Goal: Task Accomplishment & Management: Complete application form

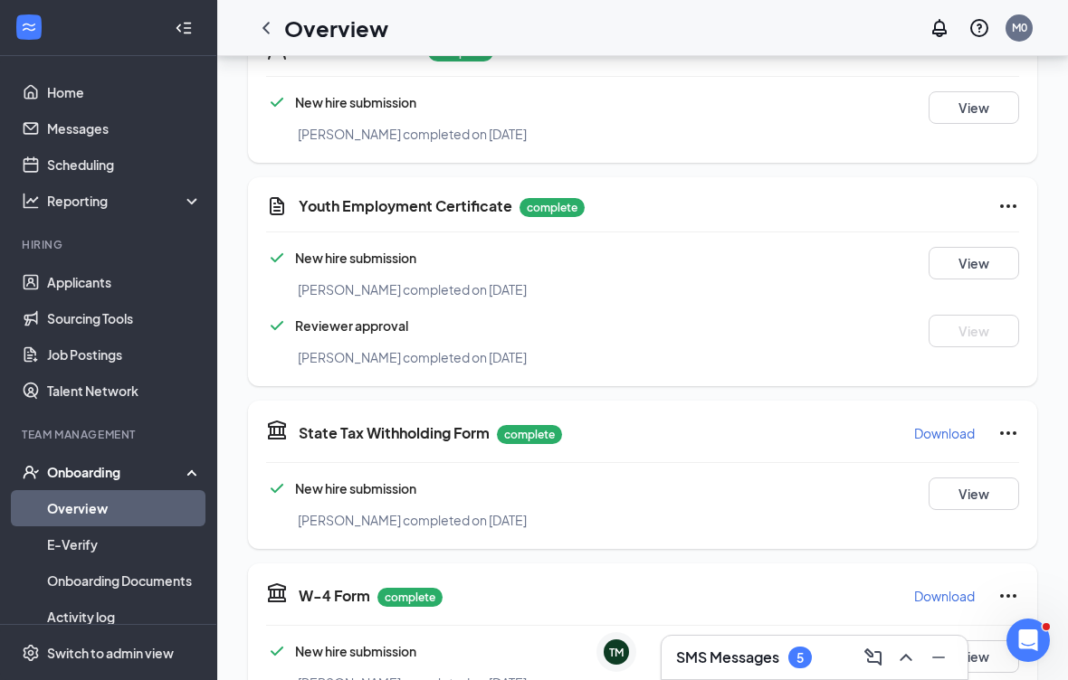
scroll to position [259, 0]
click at [983, 271] on button "View" at bounding box center [973, 264] width 90 height 33
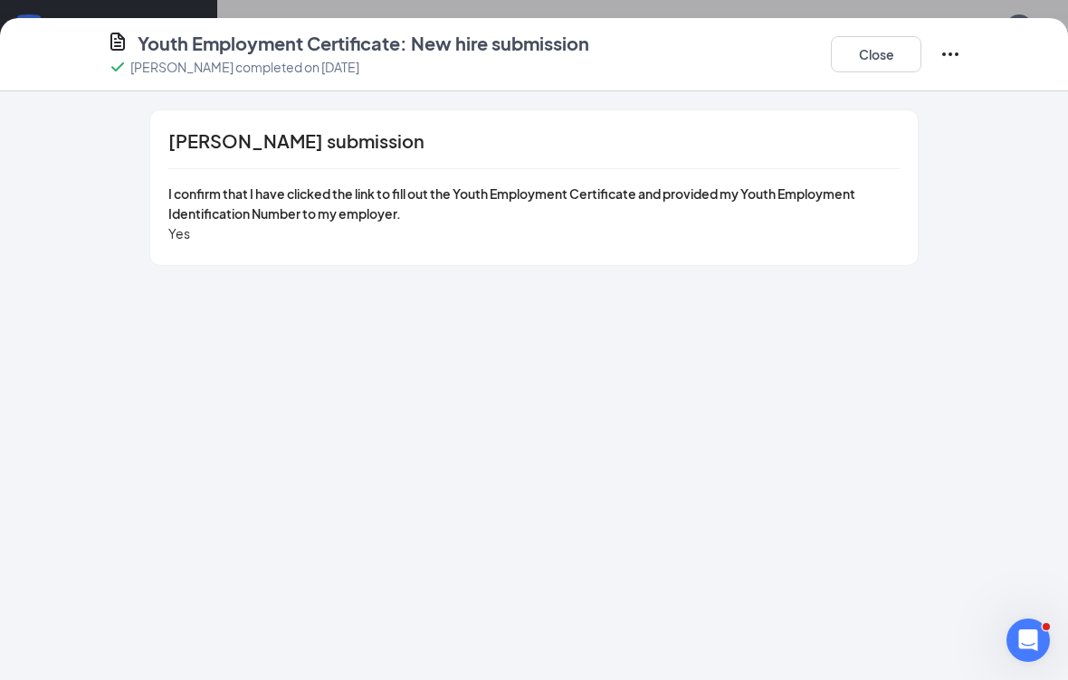
click at [874, 66] on button "Close" at bounding box center [876, 54] width 90 height 36
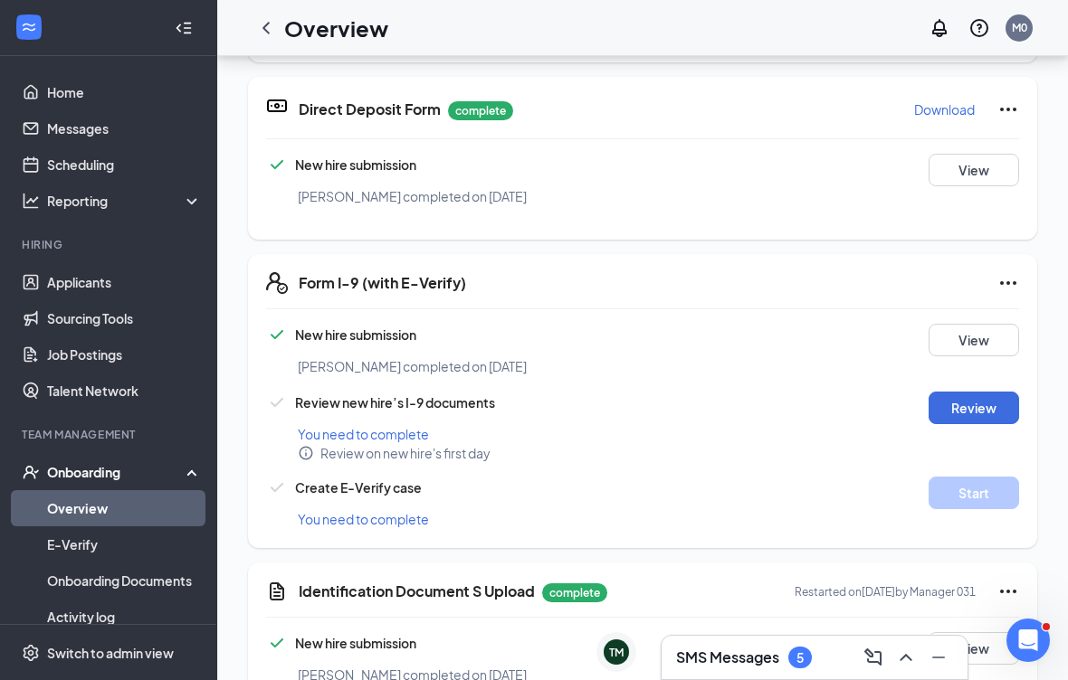
scroll to position [986, 0]
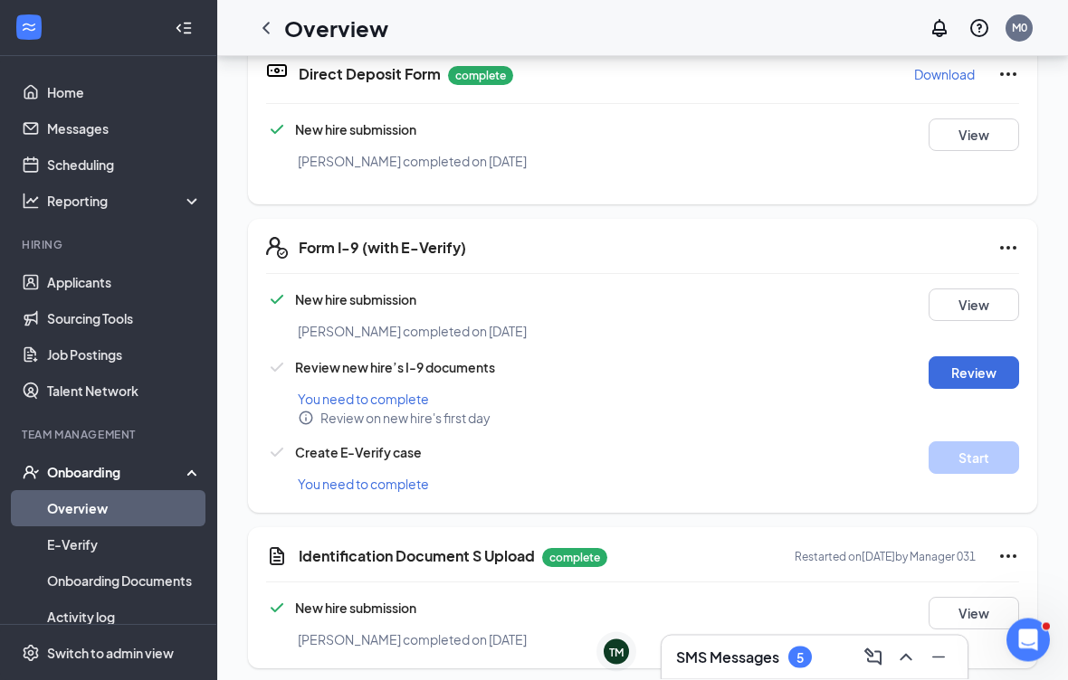
click at [977, 312] on button "View" at bounding box center [973, 306] width 90 height 33
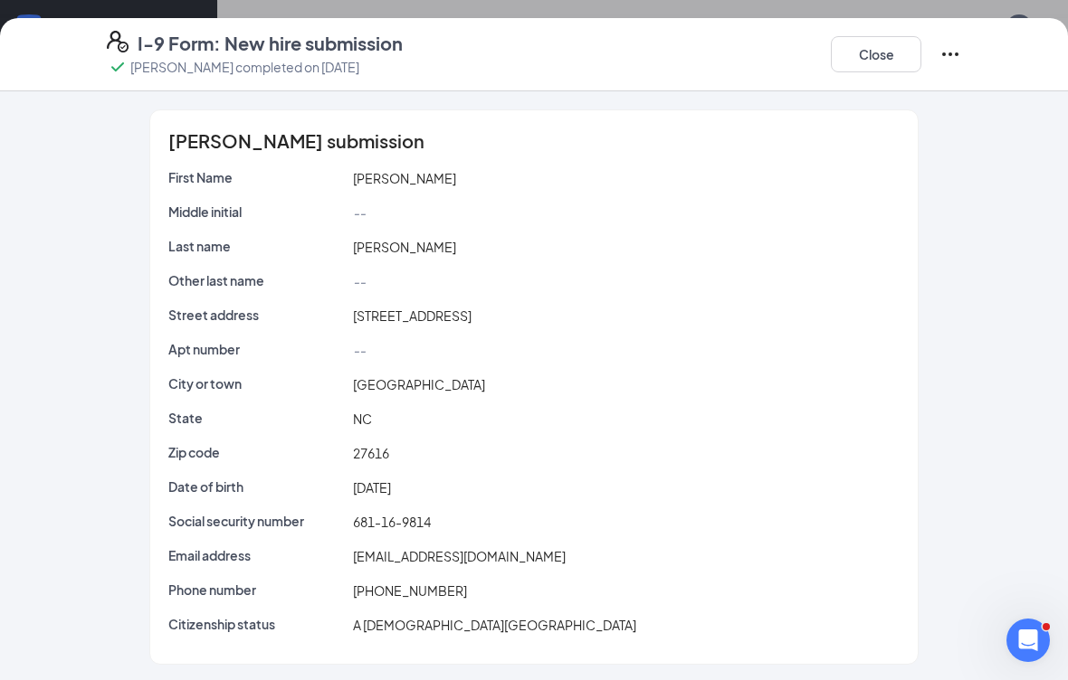
scroll to position [1497, 0]
click at [889, 55] on button "Close" at bounding box center [876, 54] width 90 height 36
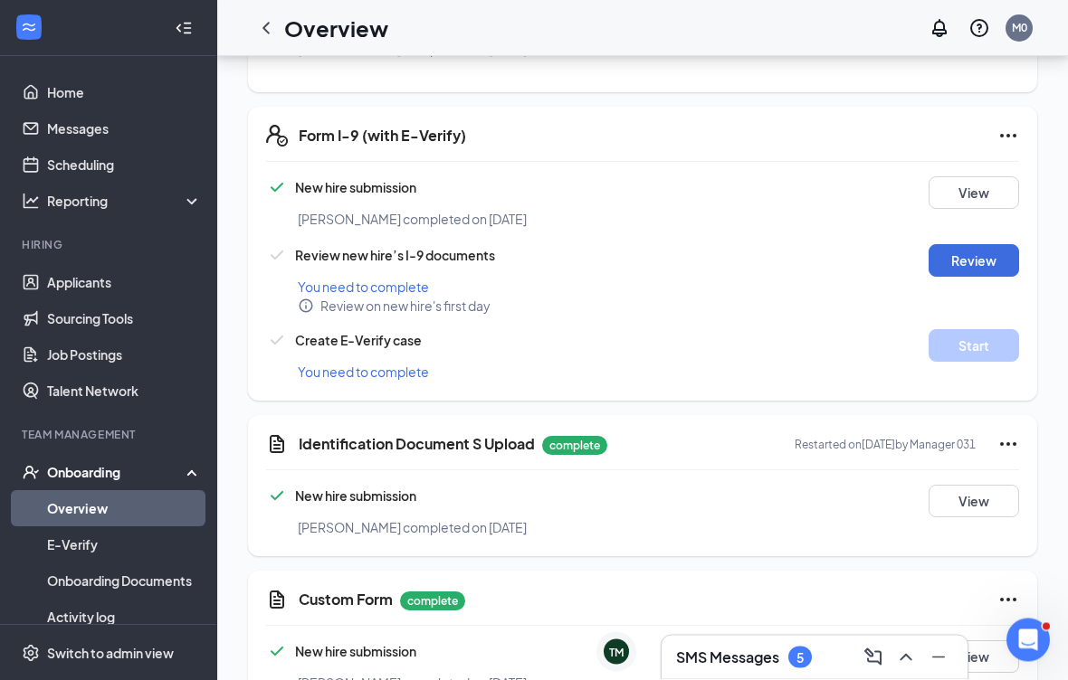
scroll to position [1099, 0]
click at [990, 504] on button "View" at bounding box center [973, 501] width 90 height 33
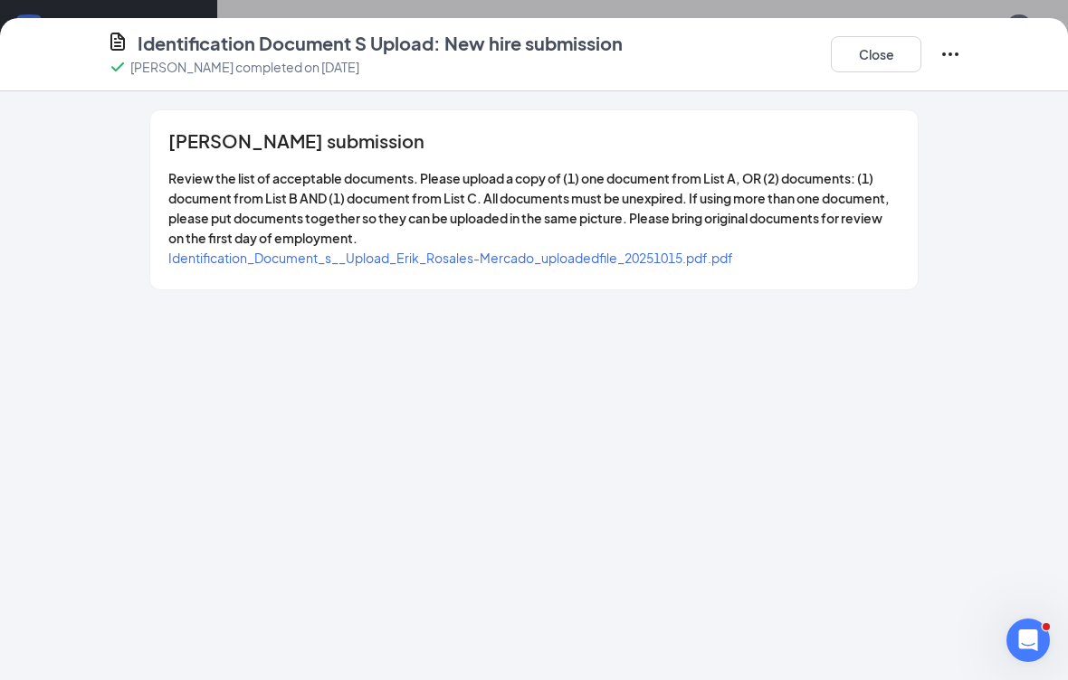
click at [695, 262] on span "Identification_Document_s__Upload_Erik_Rosales-Mercado_uploadedfile_20251015.pd…" at bounding box center [450, 258] width 565 height 16
click at [907, 43] on button "Close" at bounding box center [876, 54] width 90 height 36
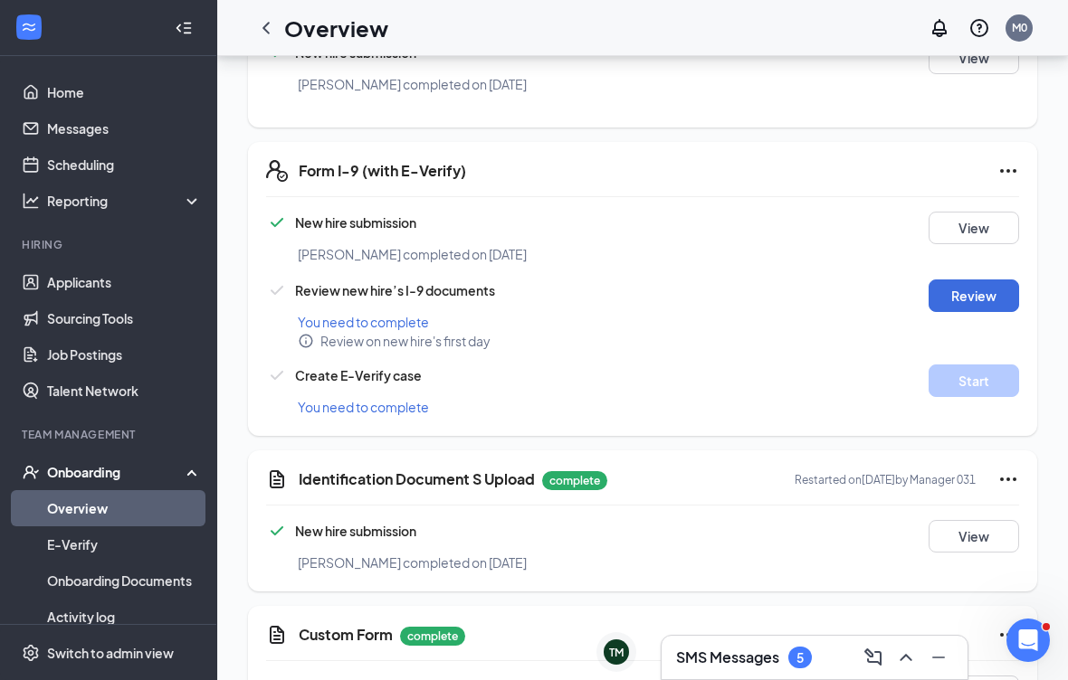
scroll to position [3, 0]
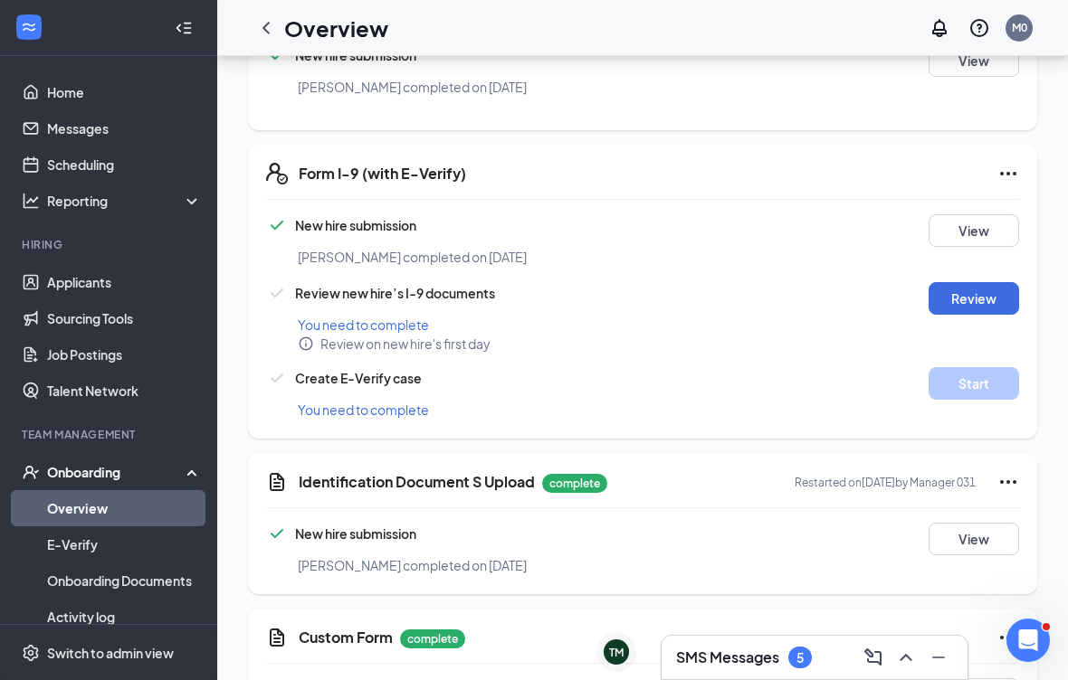
click at [987, 295] on button "Review" at bounding box center [973, 298] width 90 height 33
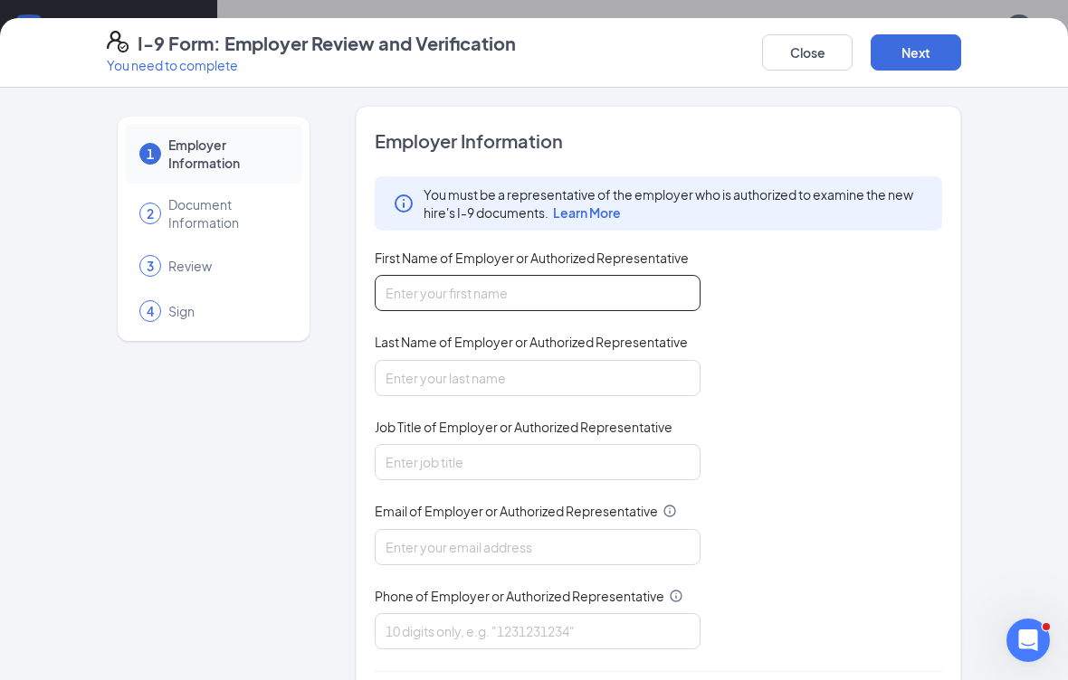
click at [641, 297] on input "First Name of Employer or Authorized Representative" at bounding box center [538, 293] width 326 height 36
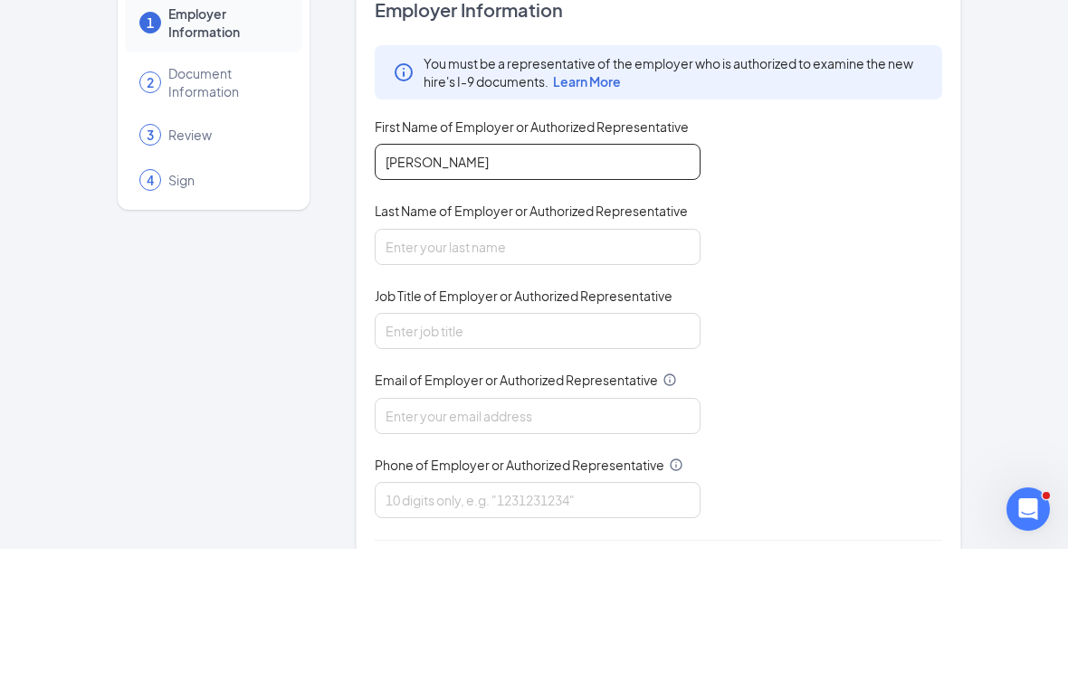
type input "[PERSON_NAME]"
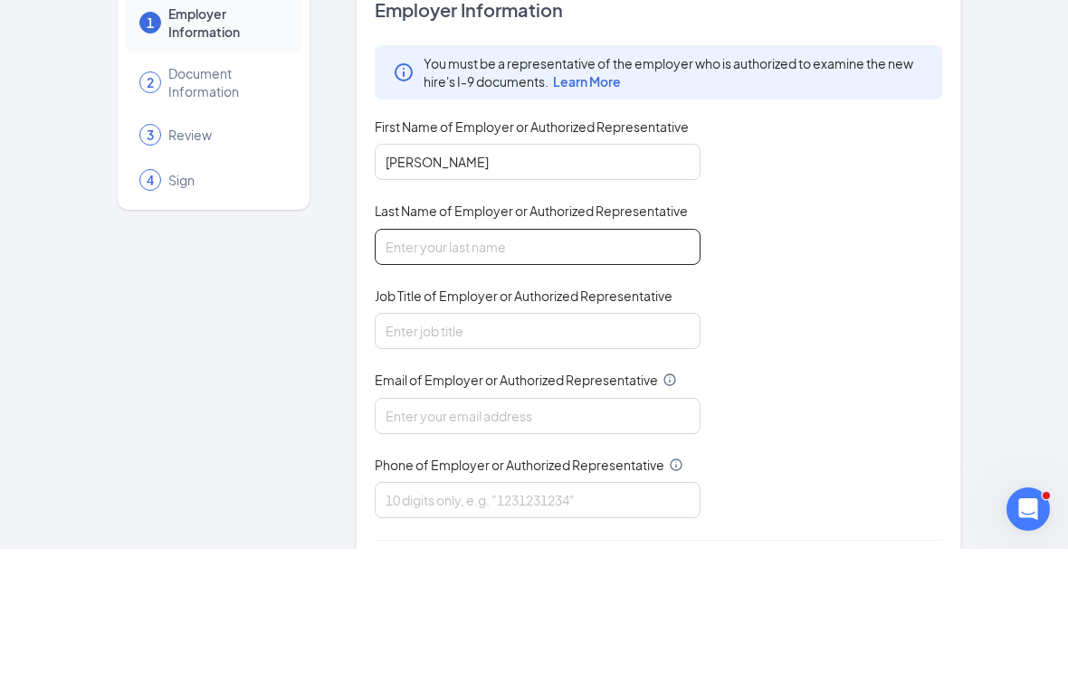
click at [618, 360] on input "Last Name of Employer or Authorized Representative" at bounding box center [538, 378] width 326 height 36
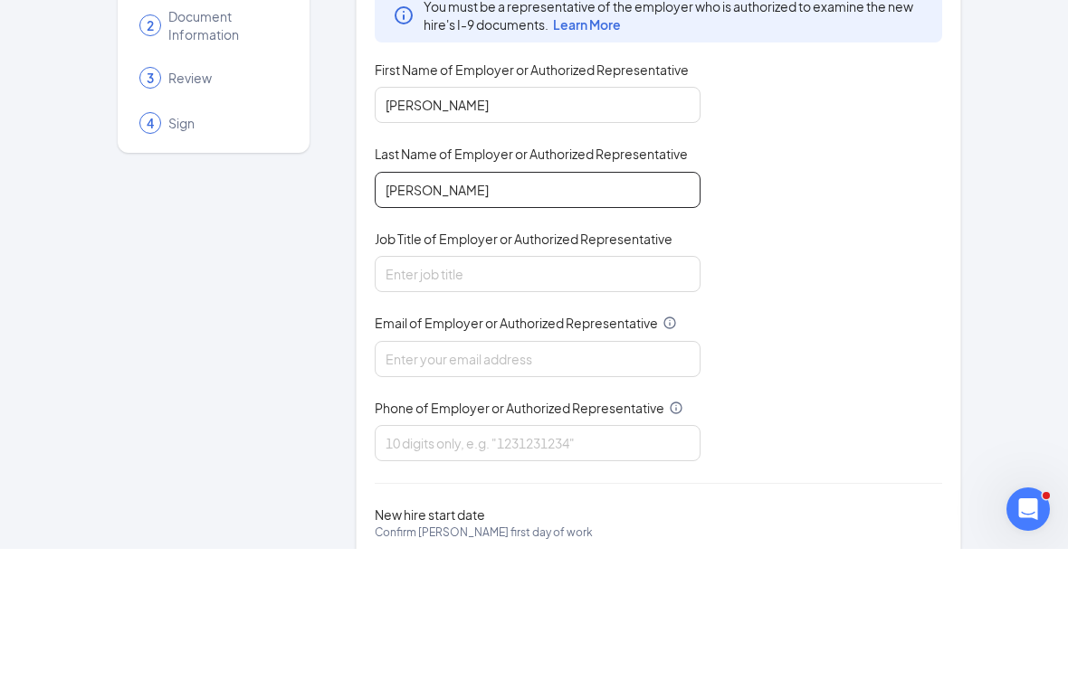
scroll to position [54, 0]
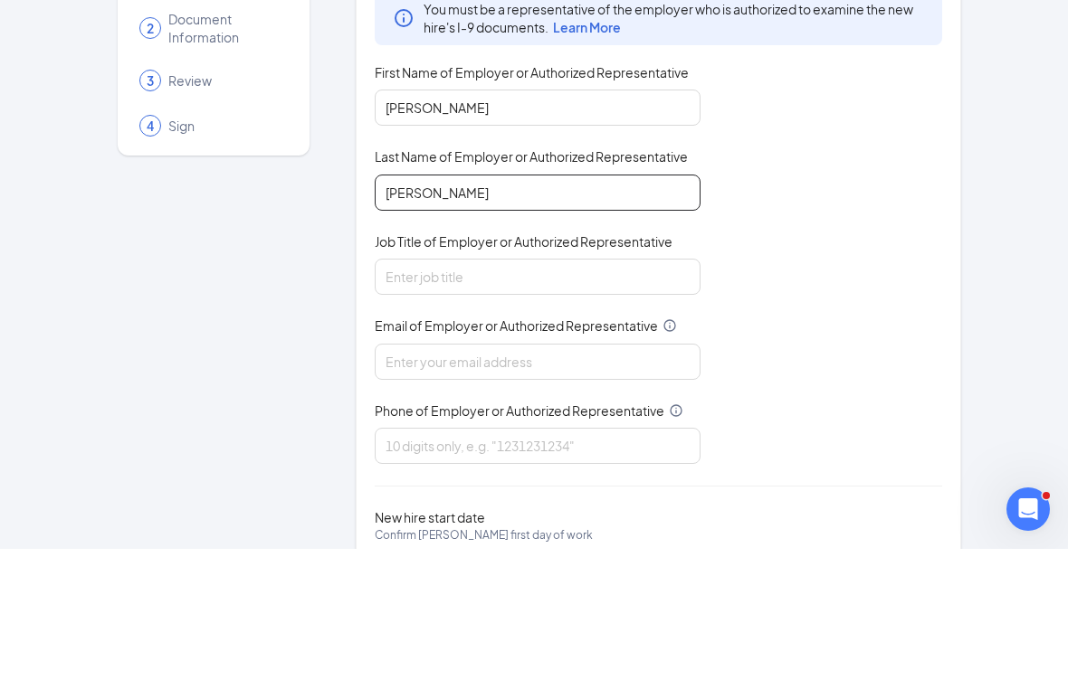
type input "[PERSON_NAME]"
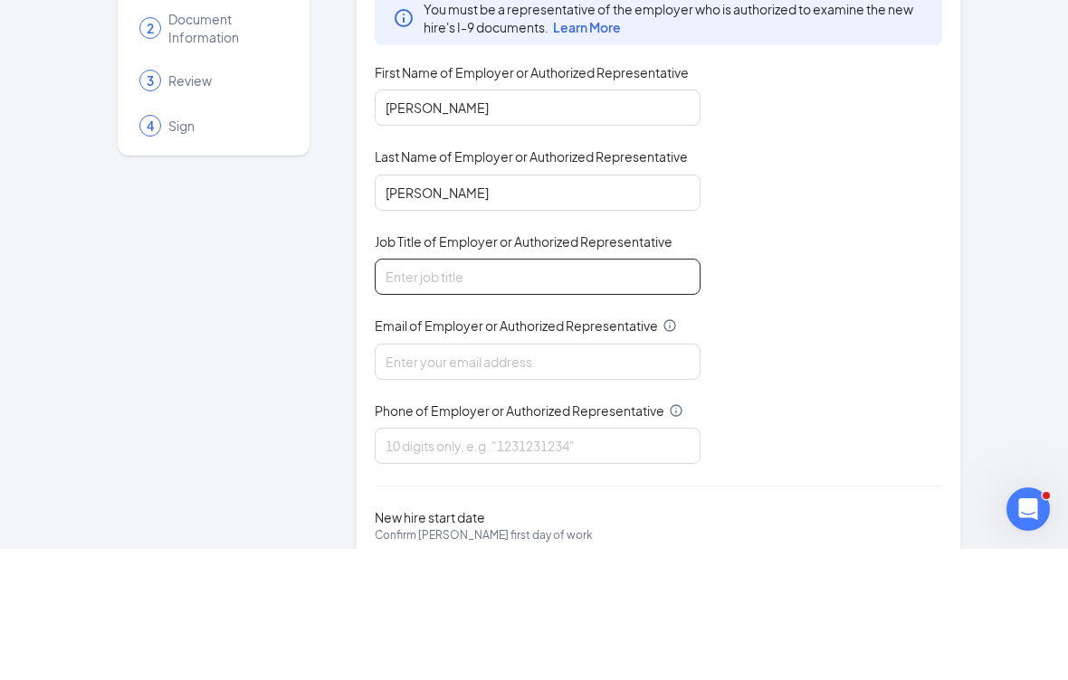
click at [629, 390] on input "Job Title of Employer or Authorized Representative" at bounding box center [538, 408] width 326 height 36
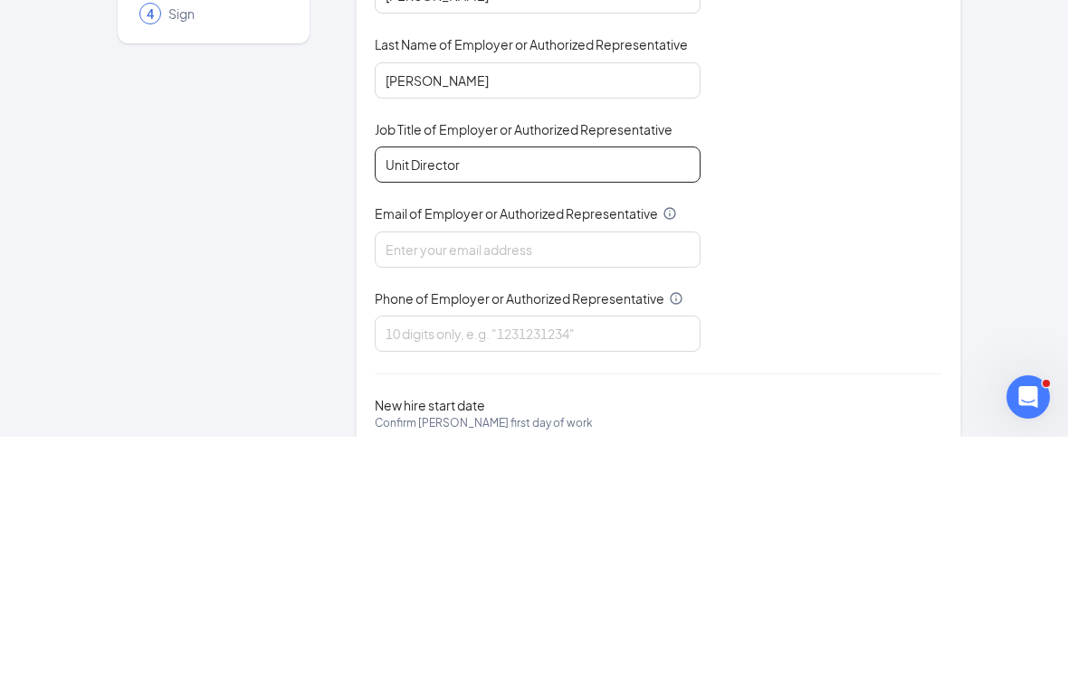
type input "Unit Director"
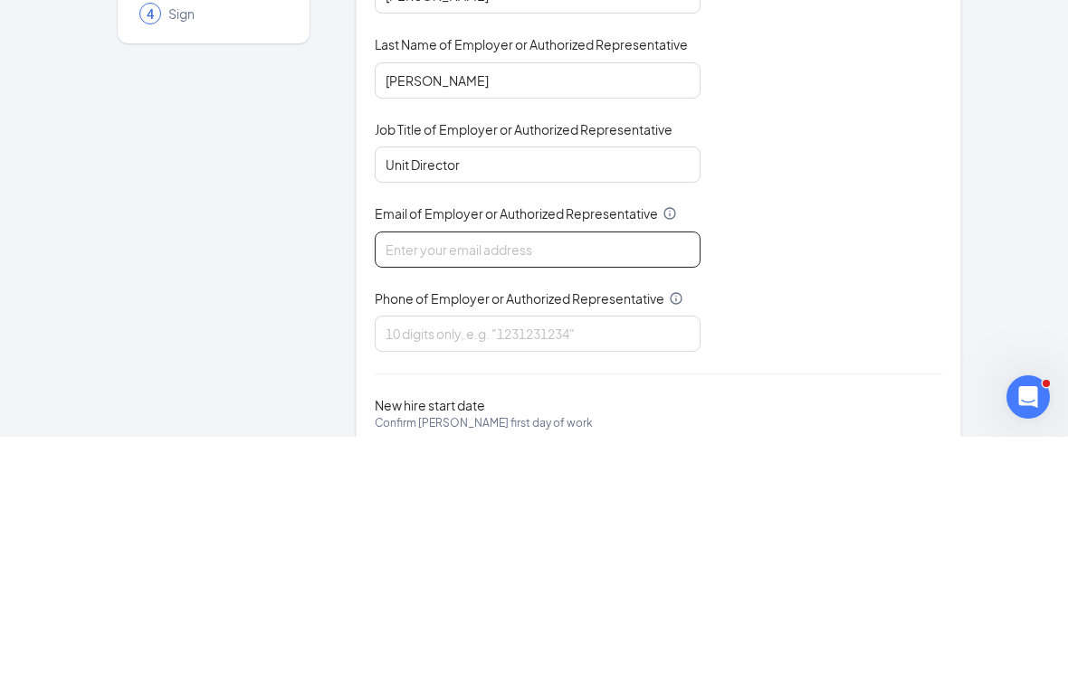
click at [609, 475] on input "Email of Employer or Authorized Representative" at bounding box center [538, 493] width 326 height 36
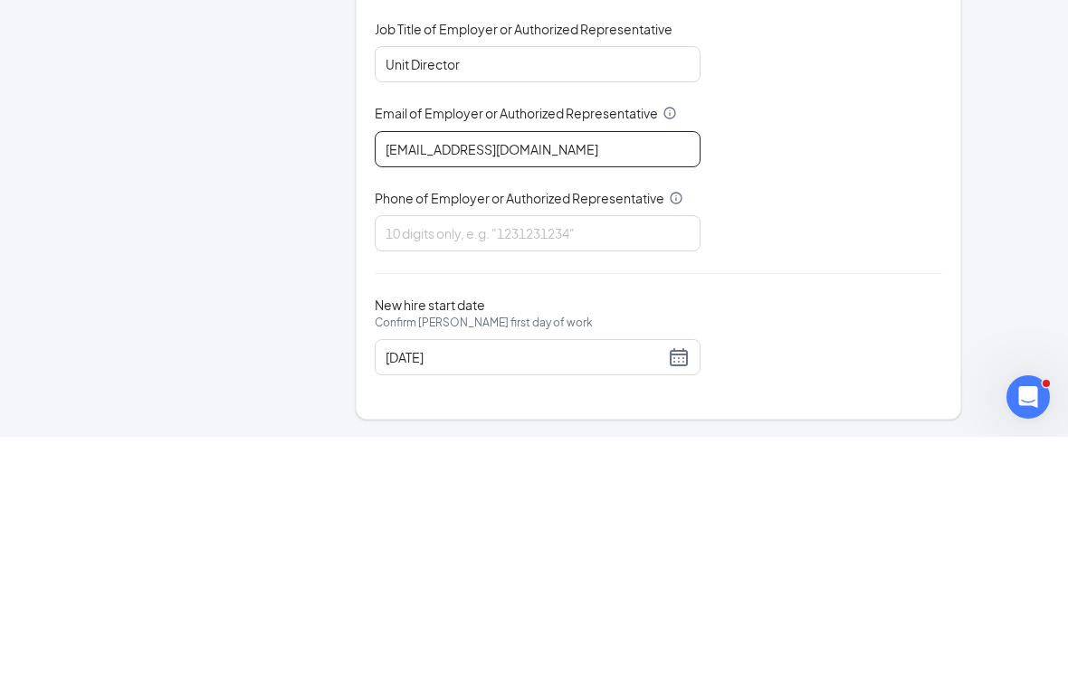
scroll to position [150, 0]
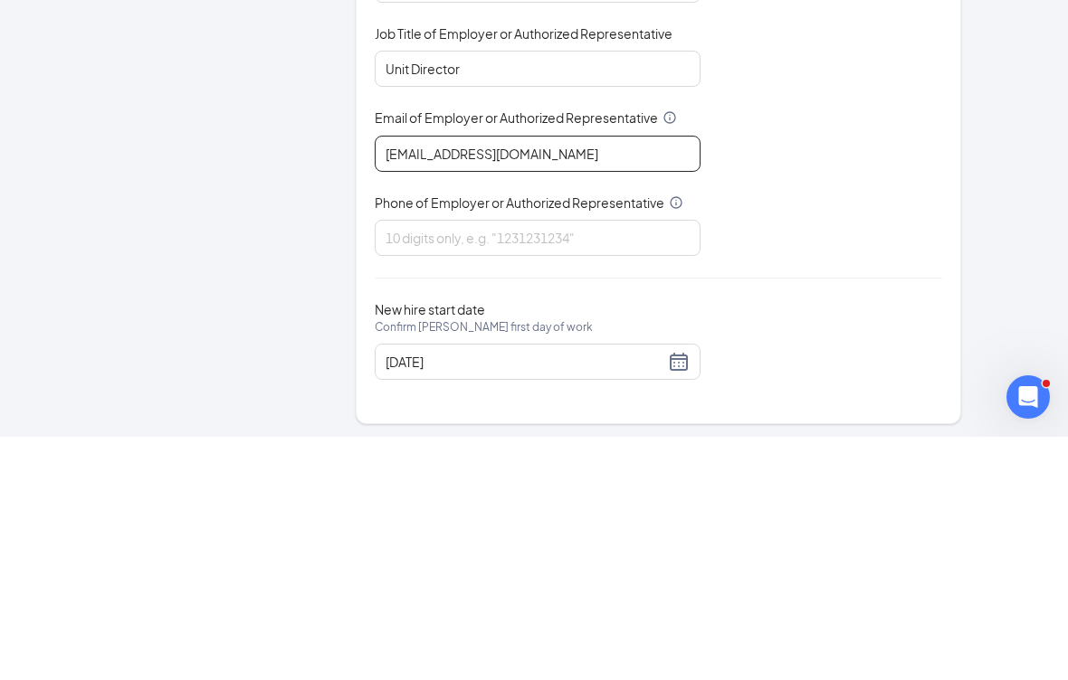
type input "[EMAIL_ADDRESS][DOMAIN_NAME]"
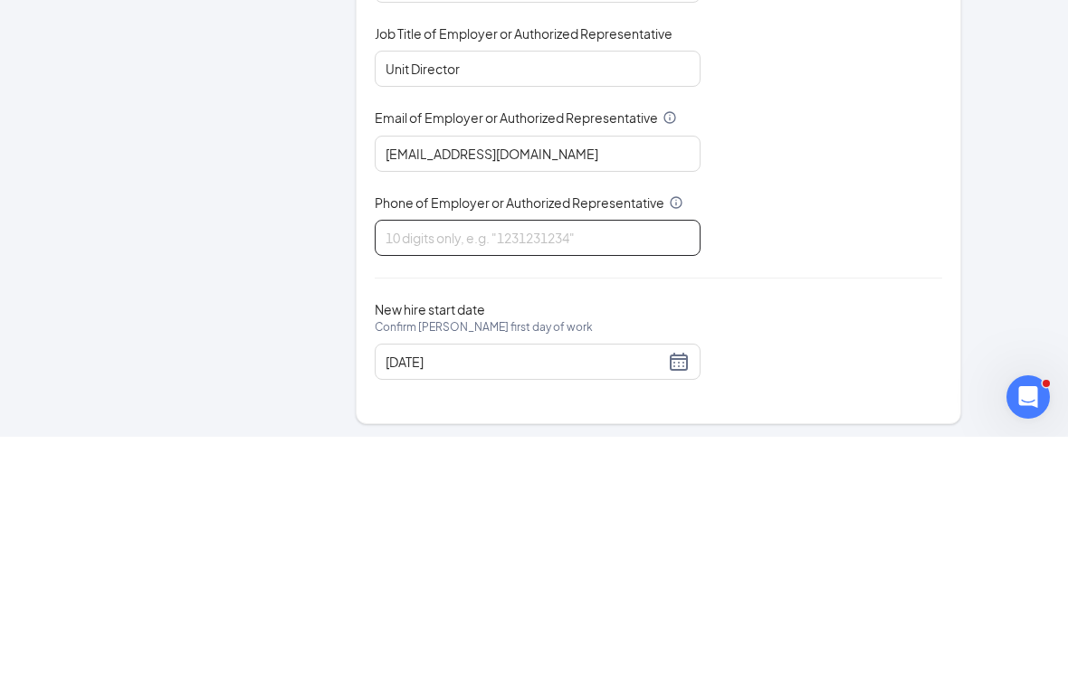
click at [618, 463] on input "Phone of Employer or Authorized Representative" at bounding box center [538, 481] width 326 height 36
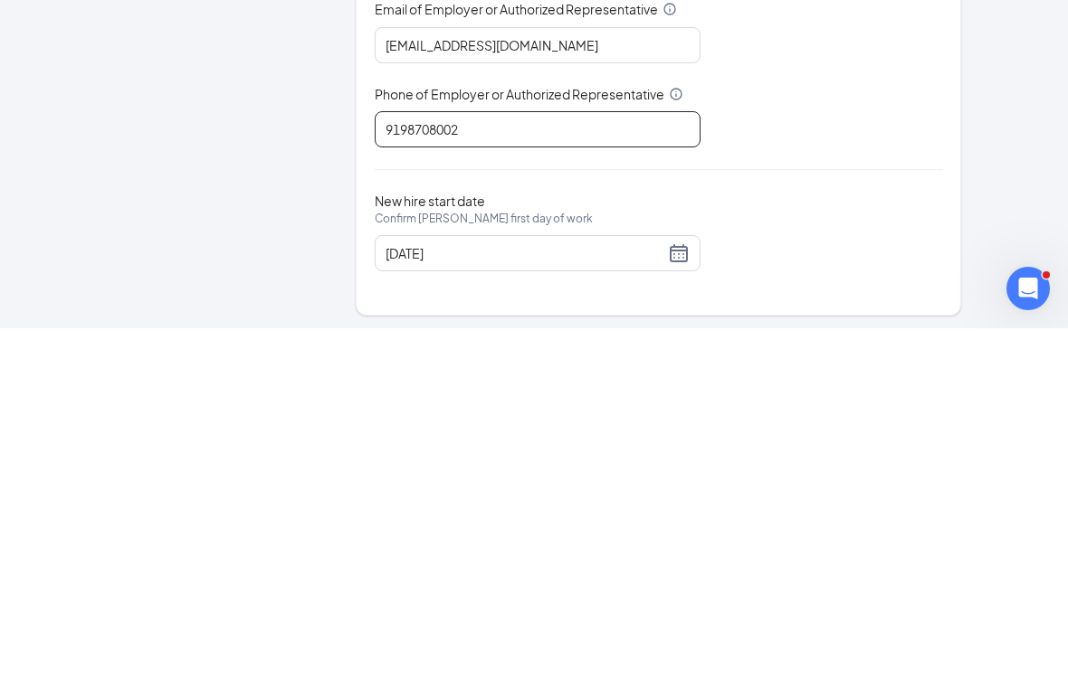
type input "9198708002"
click at [684, 594] on div "[DATE]" at bounding box center [537, 605] width 304 height 22
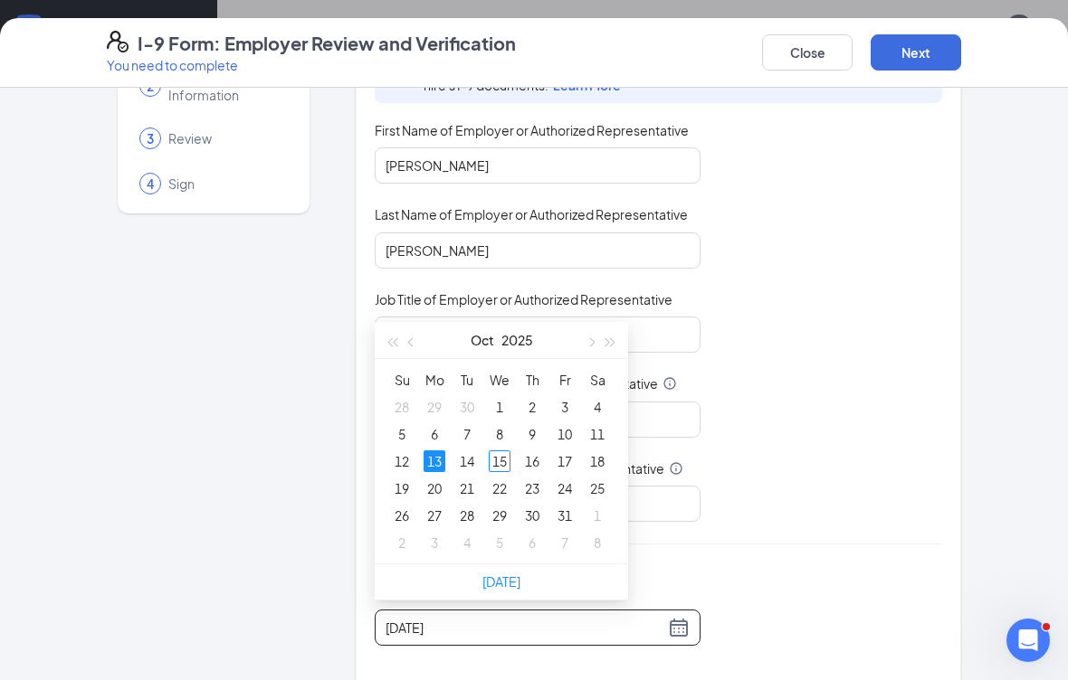
type input "[DATE]"
click at [500, 456] on div "15" at bounding box center [500, 462] width 22 height 22
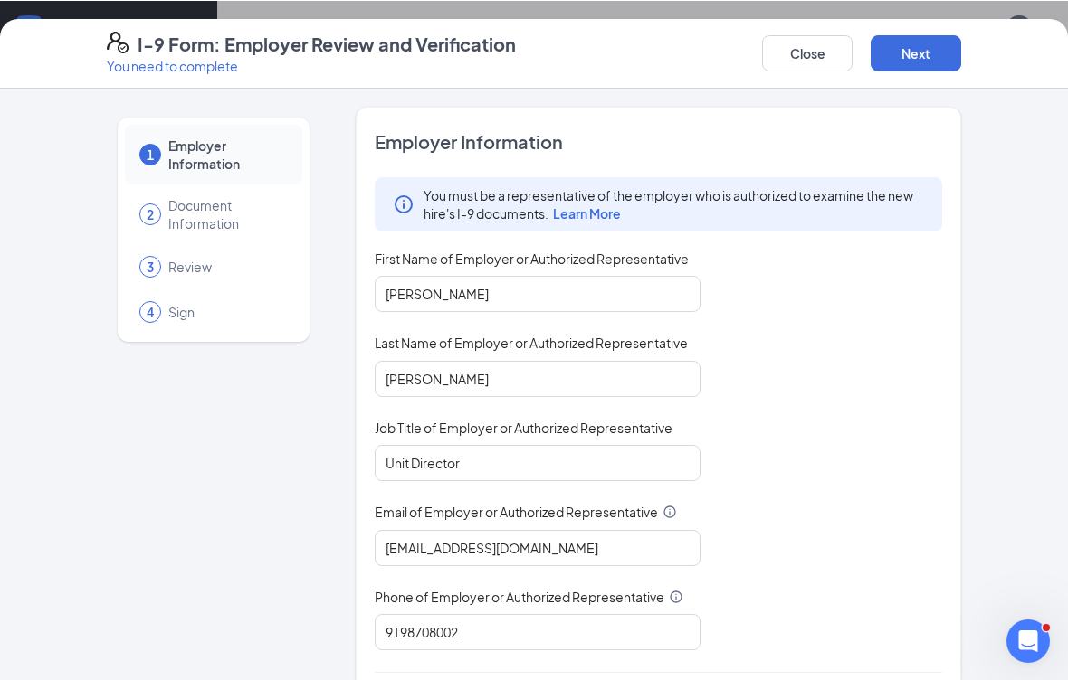
scroll to position [0, 0]
click at [922, 44] on button "Next" at bounding box center [915, 52] width 90 height 36
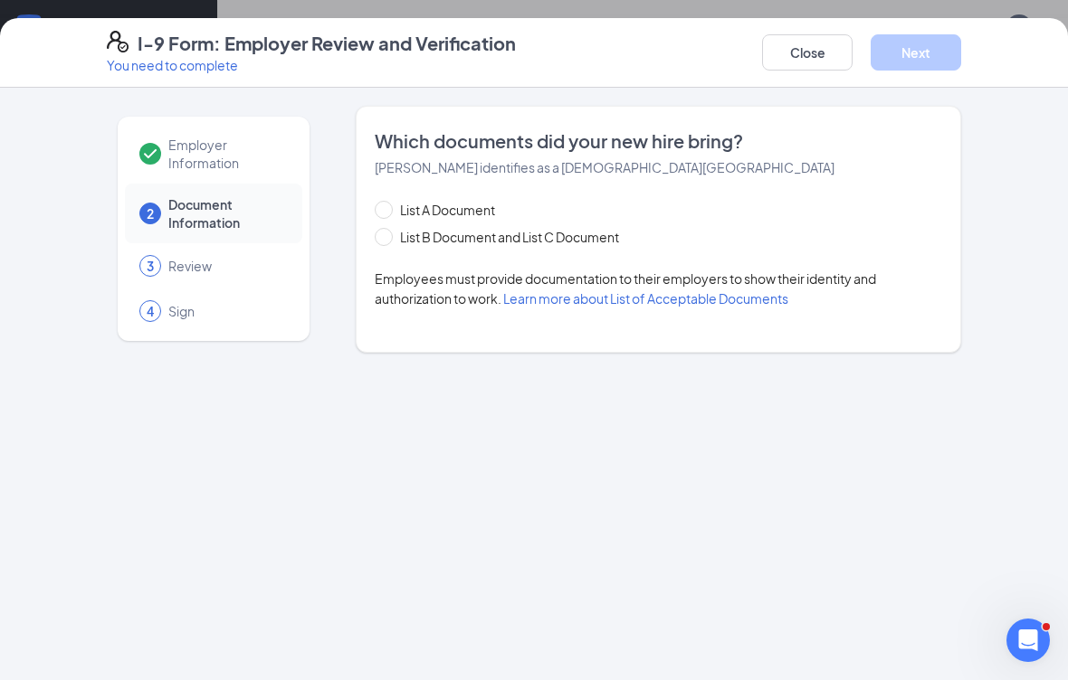
click at [376, 237] on input "List B Document and List C Document" at bounding box center [381, 234] width 13 height 13
radio input "true"
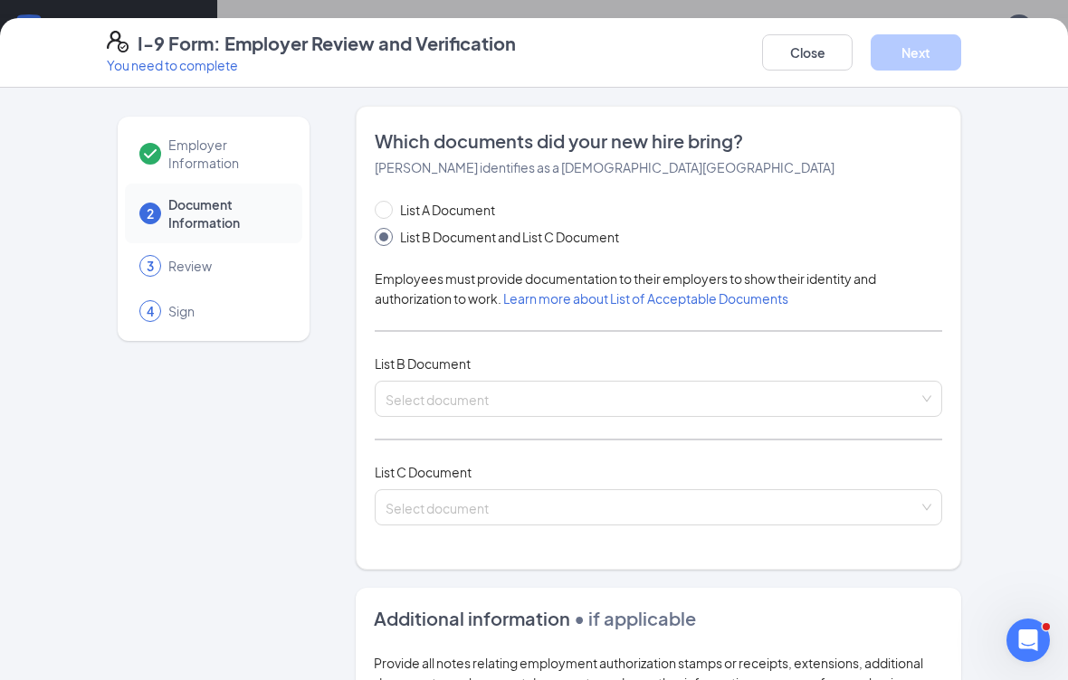
click at [588, 396] on input "search" at bounding box center [651, 395] width 533 height 27
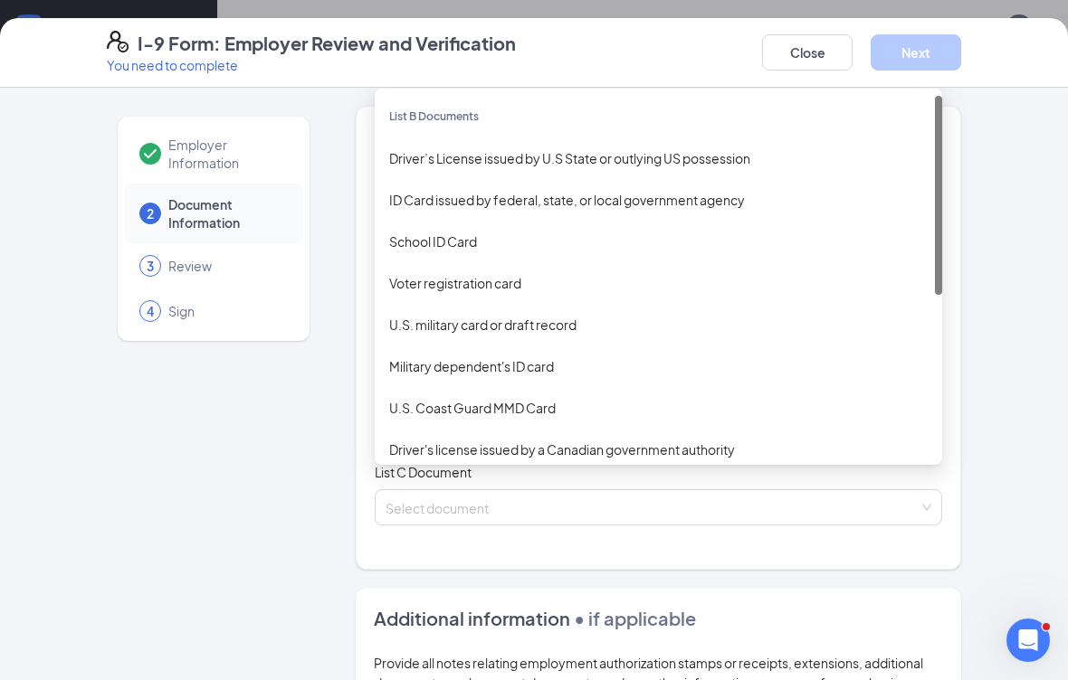
click at [711, 166] on div "Driver’s License issued by U.S State or outlying US possession" at bounding box center [658, 158] width 538 height 20
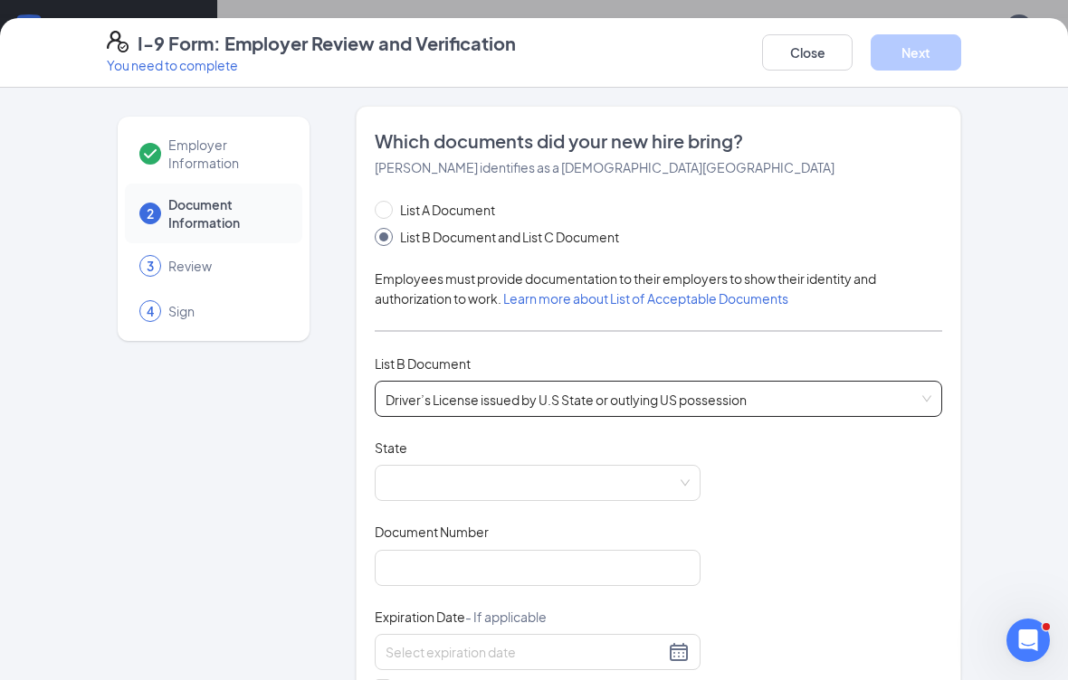
click at [659, 486] on span at bounding box center [537, 483] width 304 height 34
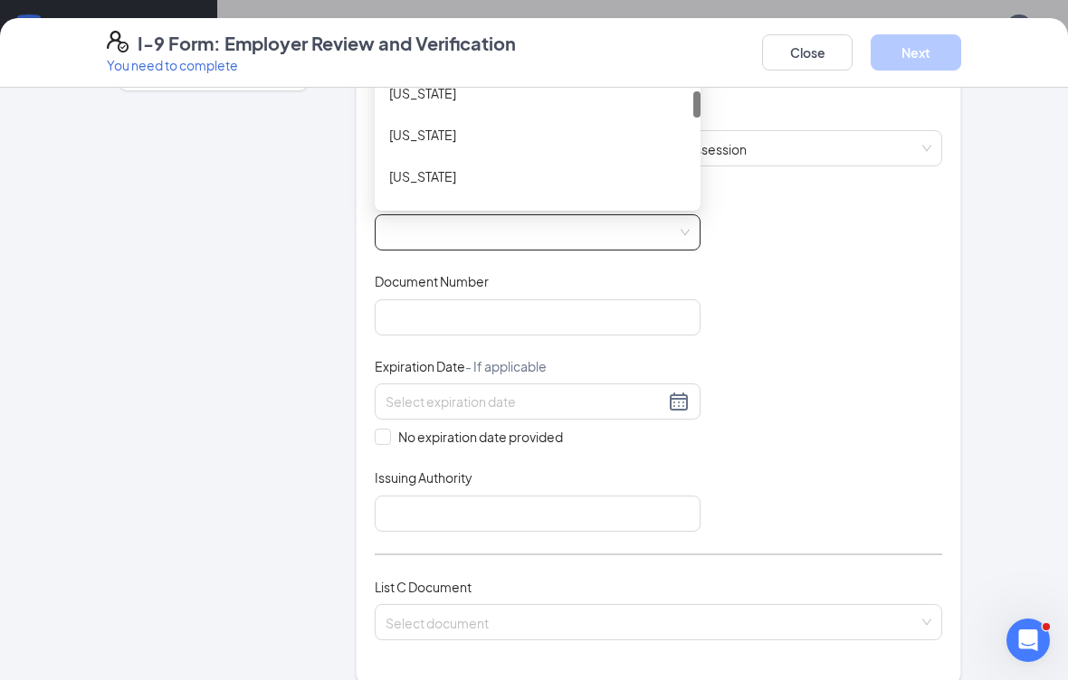
scroll to position [0, 0]
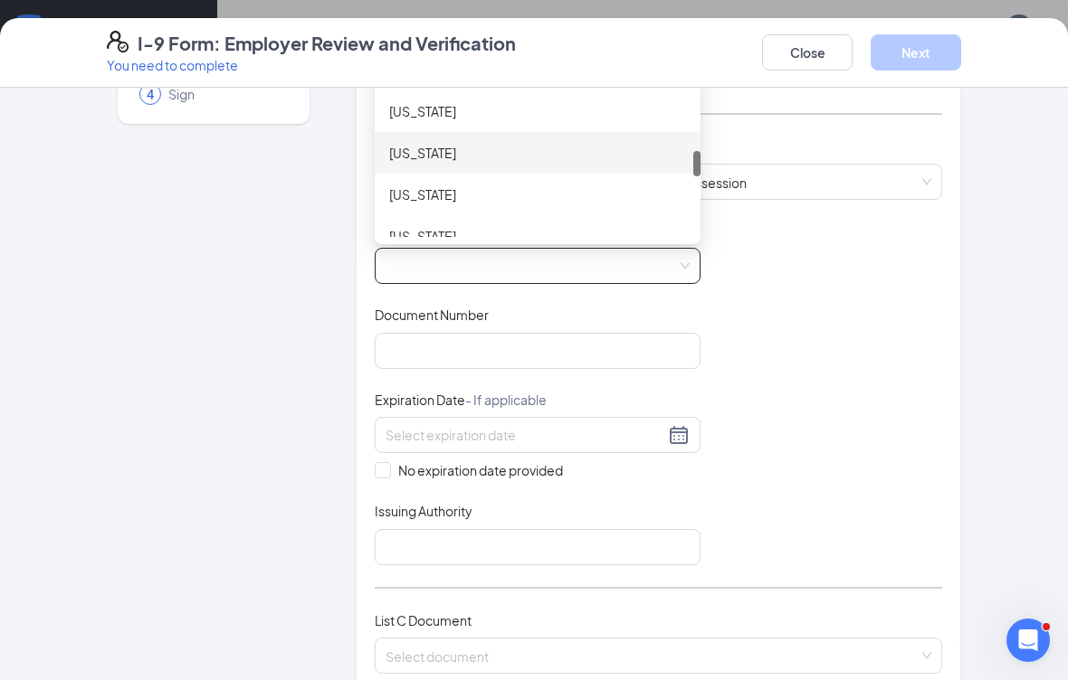
click at [458, 152] on div "[US_STATE]" at bounding box center [537, 153] width 297 height 20
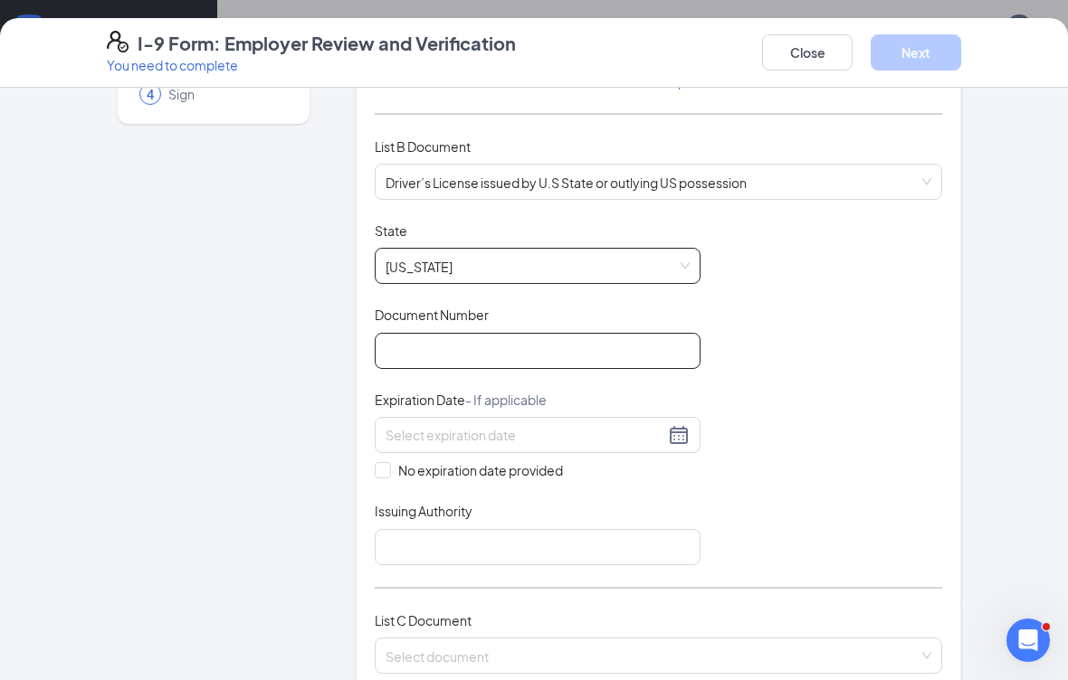
click at [621, 349] on input "Document Number" at bounding box center [538, 351] width 326 height 36
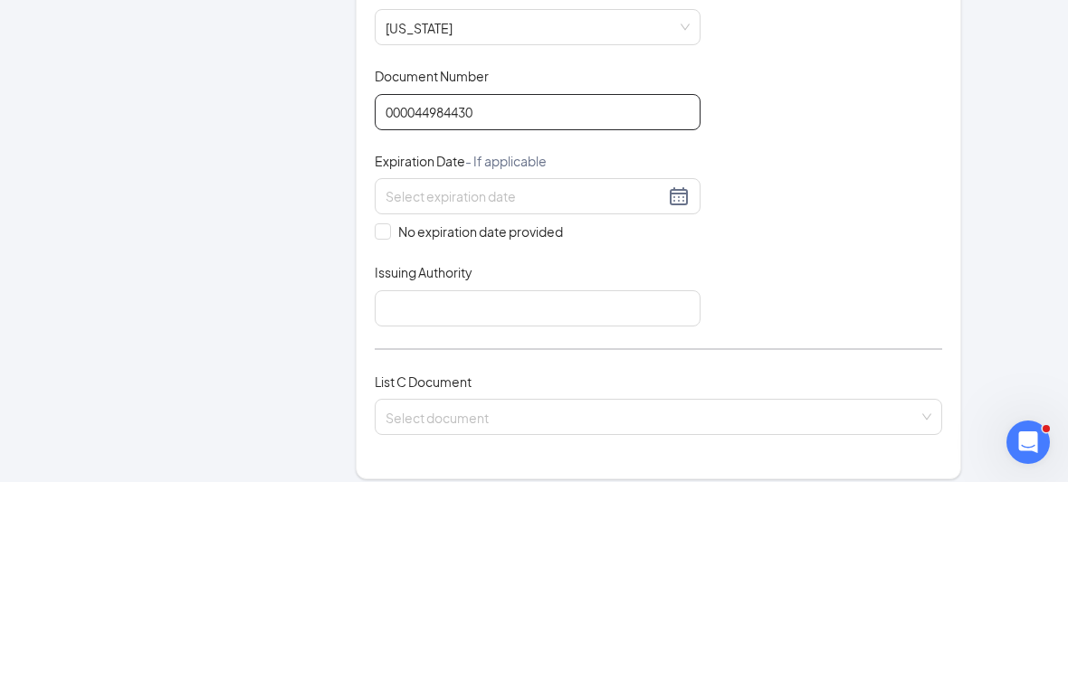
type input "000044984430"
click at [685, 384] on div at bounding box center [537, 395] width 304 height 22
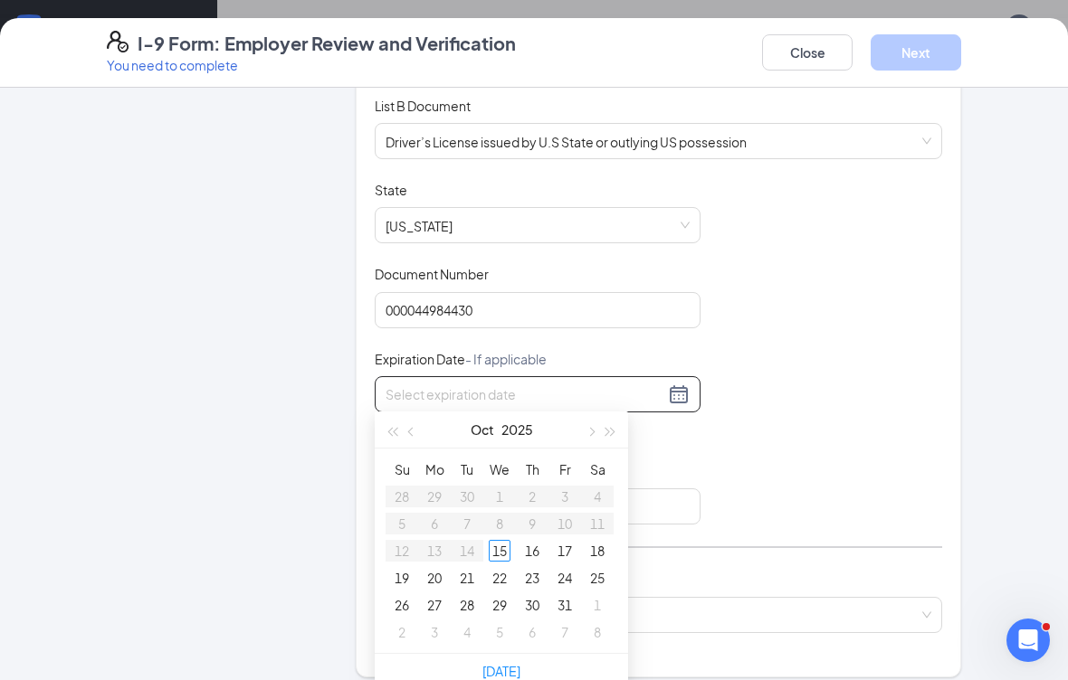
click at [521, 432] on button "2025" at bounding box center [517, 430] width 32 height 36
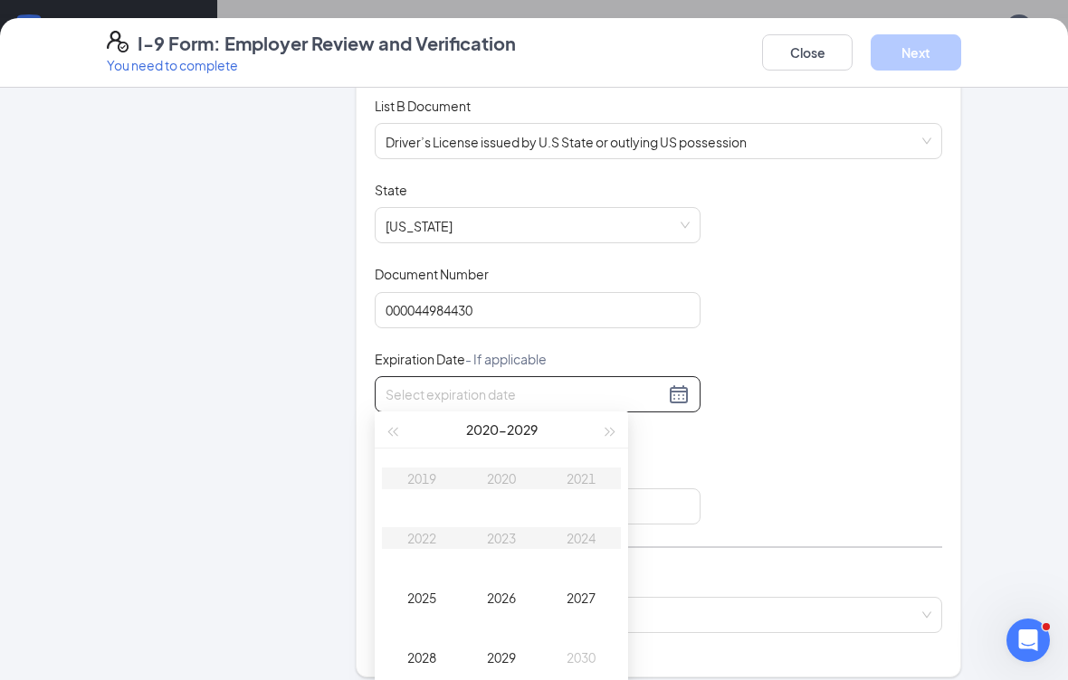
type input "[DATE]"
click at [499, 608] on div "2026" at bounding box center [501, 598] width 54 height 22
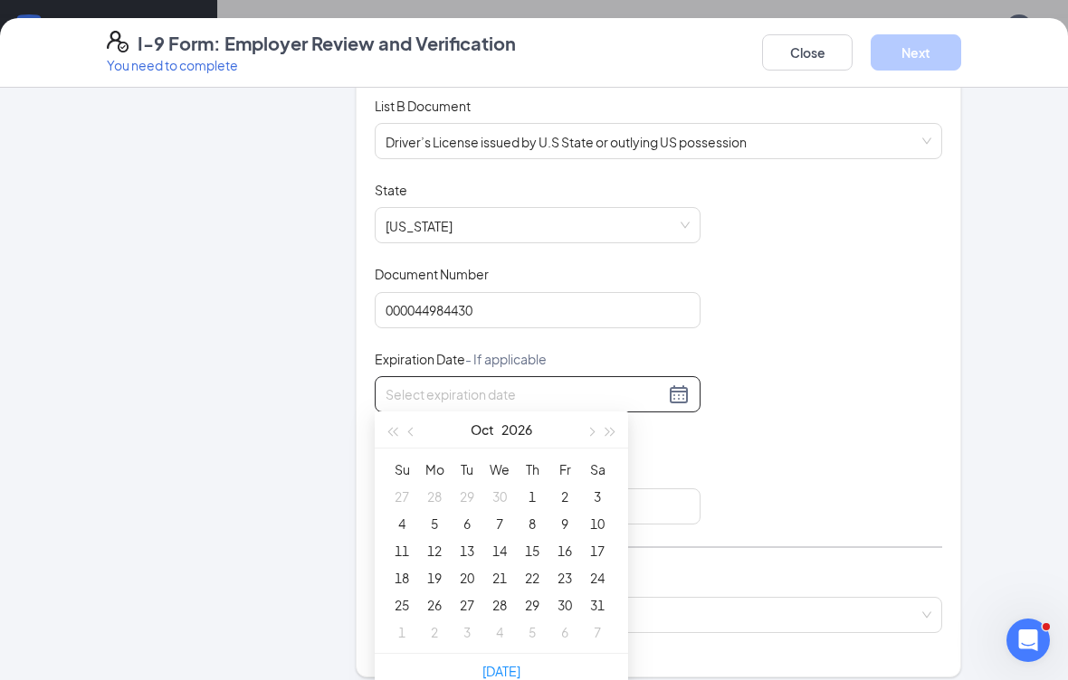
click at [492, 423] on button "Oct" at bounding box center [482, 430] width 24 height 36
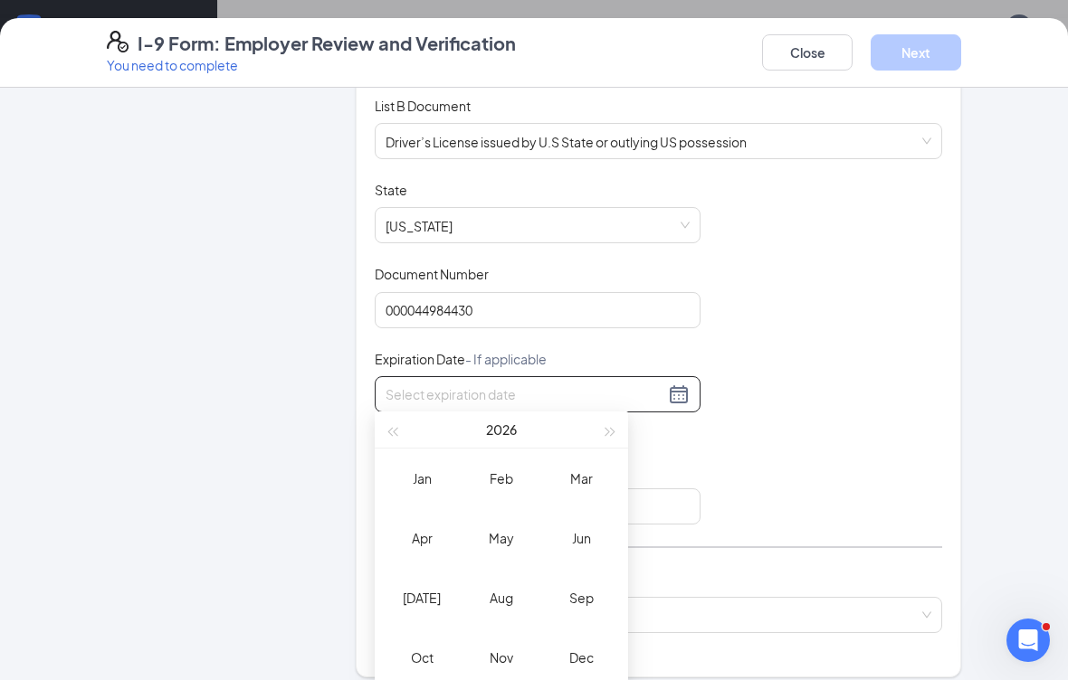
type input "[DATE]"
click at [579, 485] on div "Mar" at bounding box center [581, 479] width 54 height 22
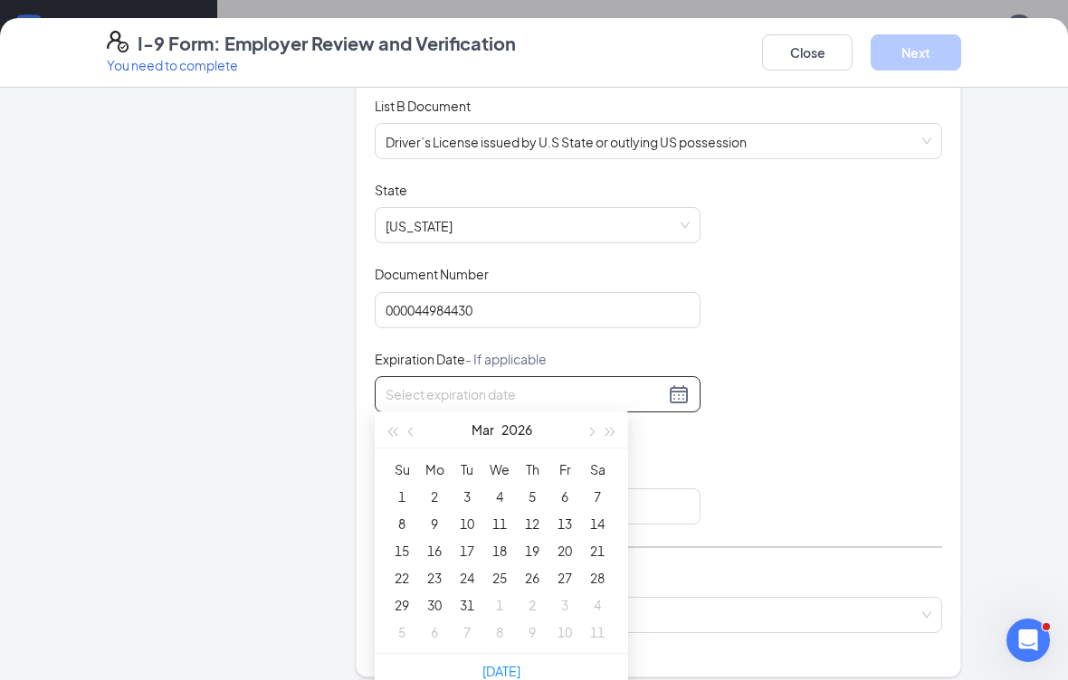
type input "[DATE]"
click at [571, 491] on div "6" at bounding box center [565, 497] width 22 height 22
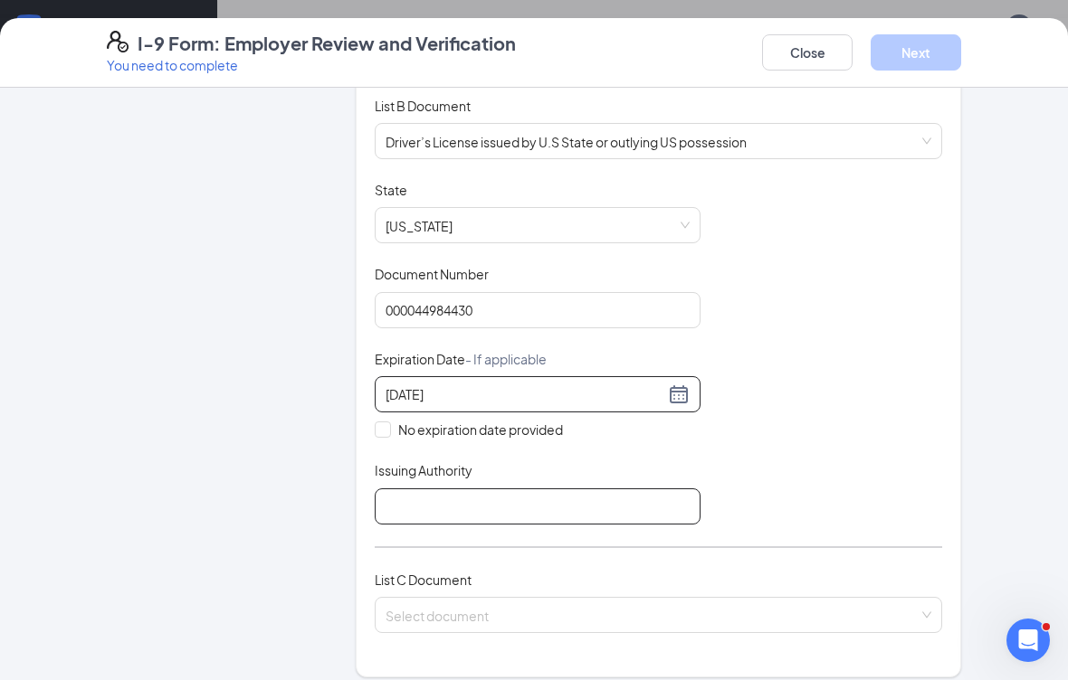
click at [644, 496] on input "Issuing Authority" at bounding box center [538, 507] width 326 height 36
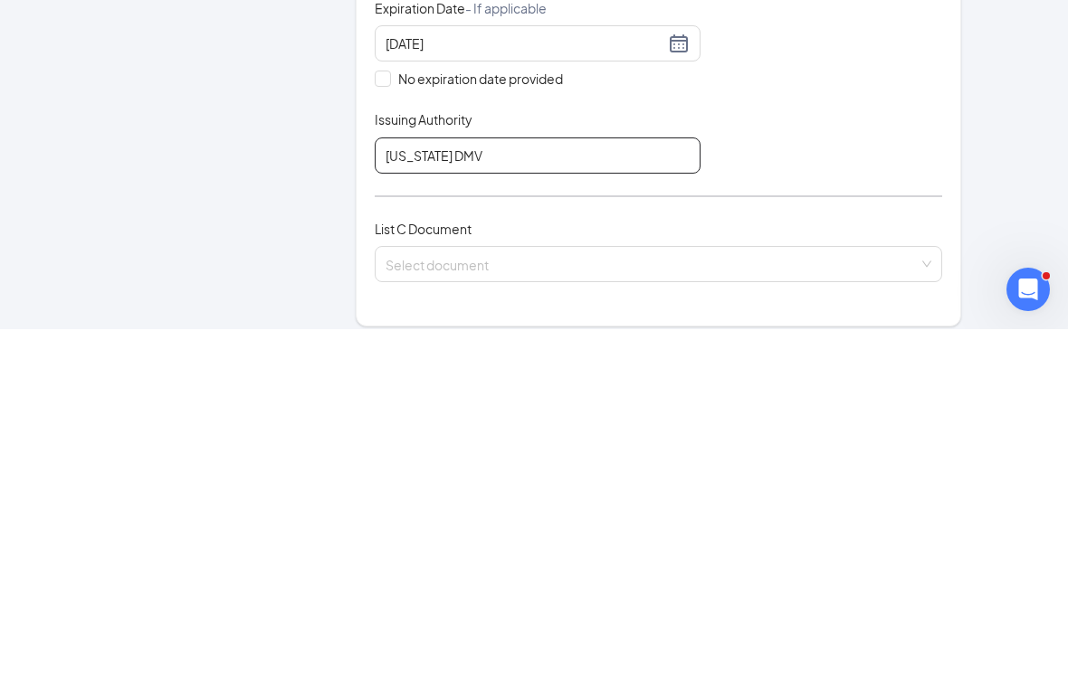
type input "[US_STATE] DMV"
click at [699, 598] on input "search" at bounding box center [651, 611] width 533 height 27
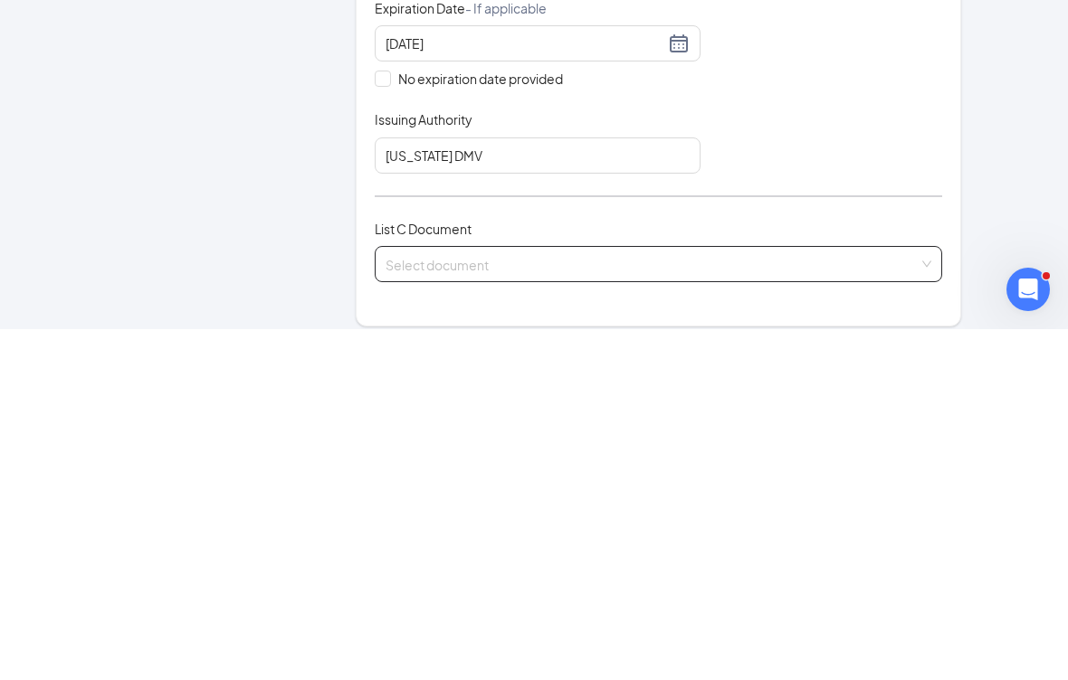
scroll to position [1081, 0]
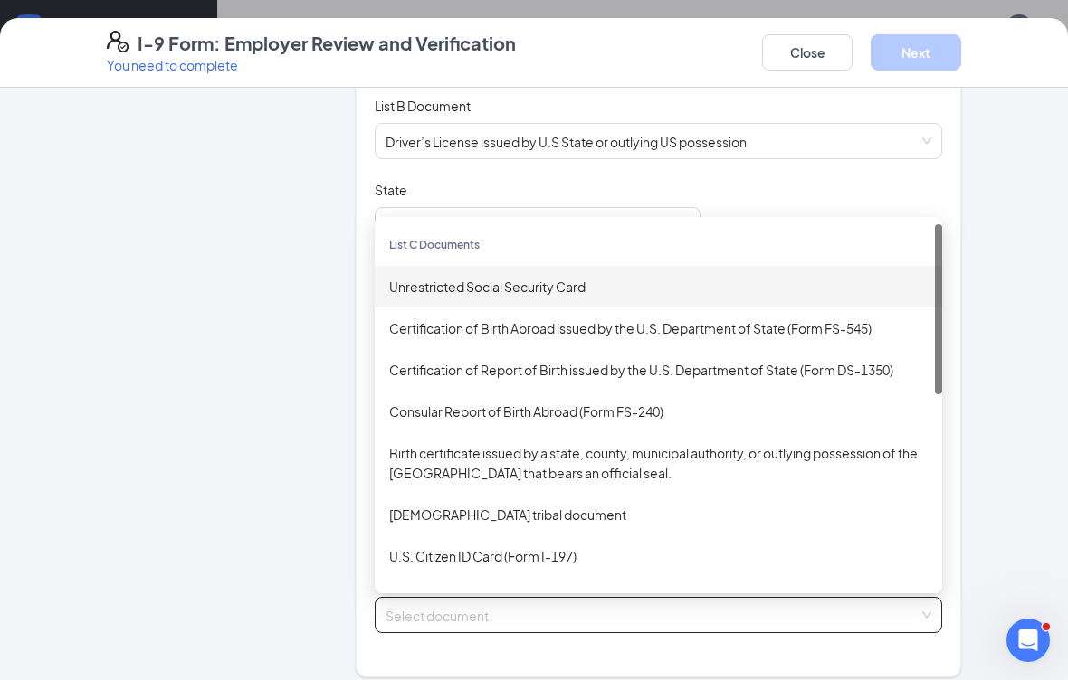
click at [577, 277] on div "Unrestricted Social Security Card" at bounding box center [658, 287] width 538 height 20
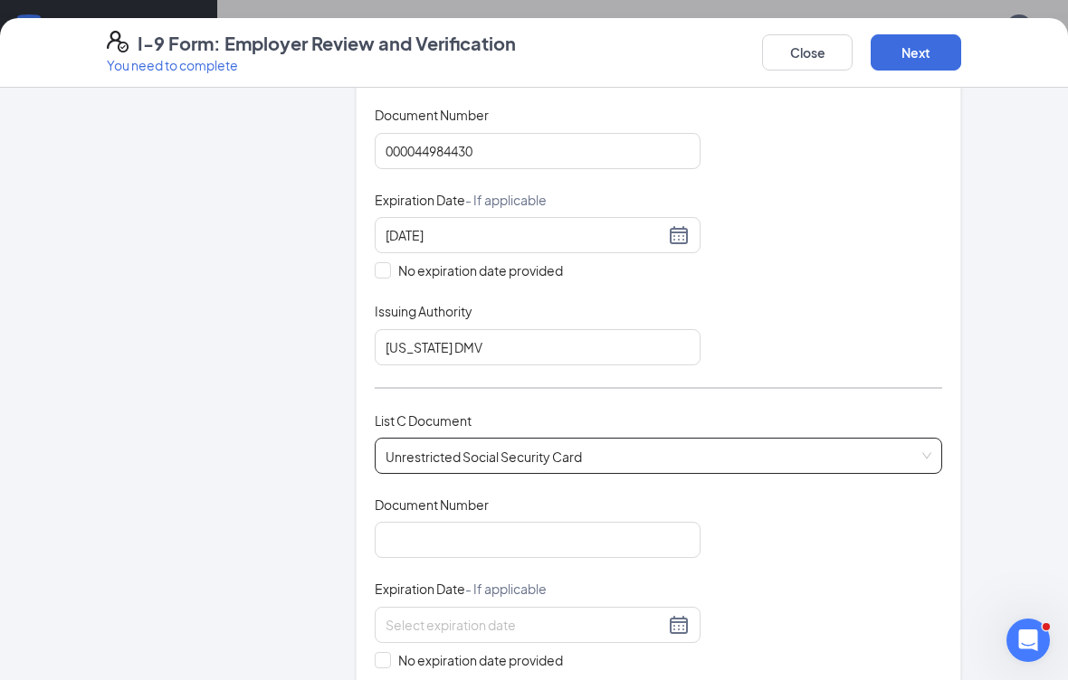
scroll to position [415, 0]
click at [667, 535] on input "Document Number" at bounding box center [538, 542] width 326 height 36
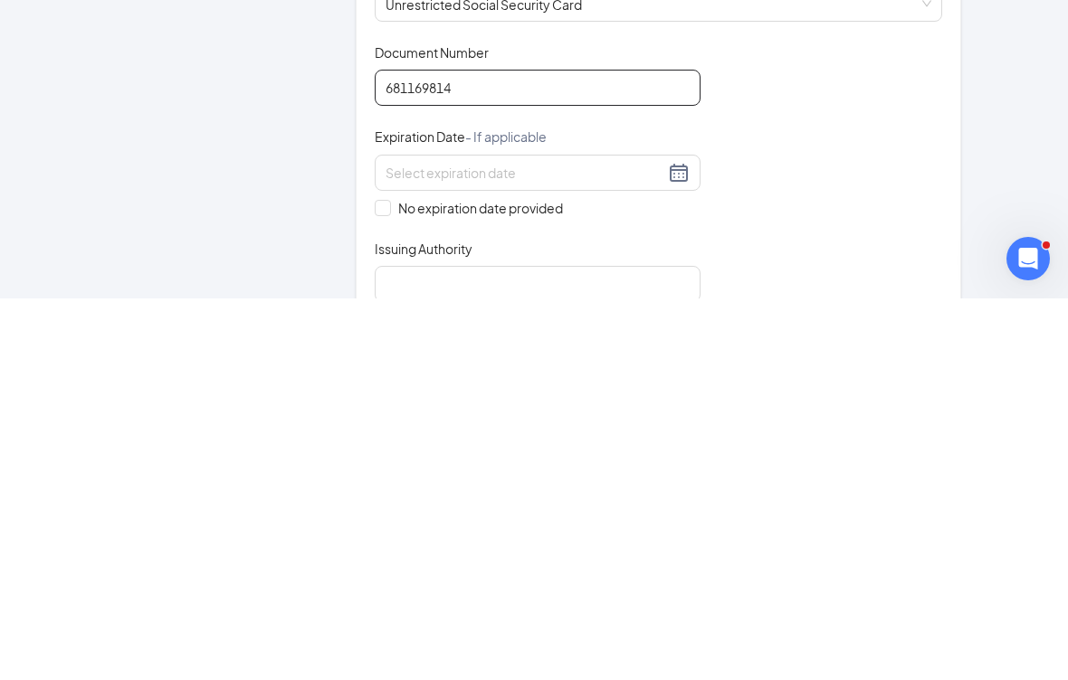
scroll to position [487, 0]
type input "681169814"
click at [385, 583] on input "No expiration date provided" at bounding box center [381, 589] width 13 height 13
checkbox input "true"
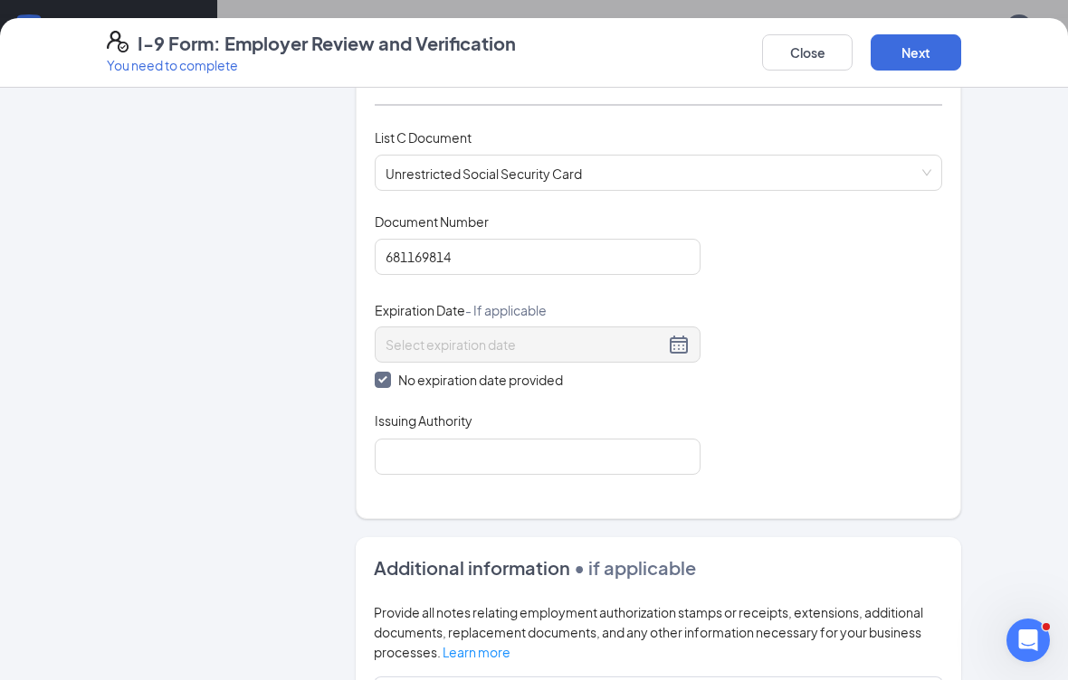
scroll to position [697, 0]
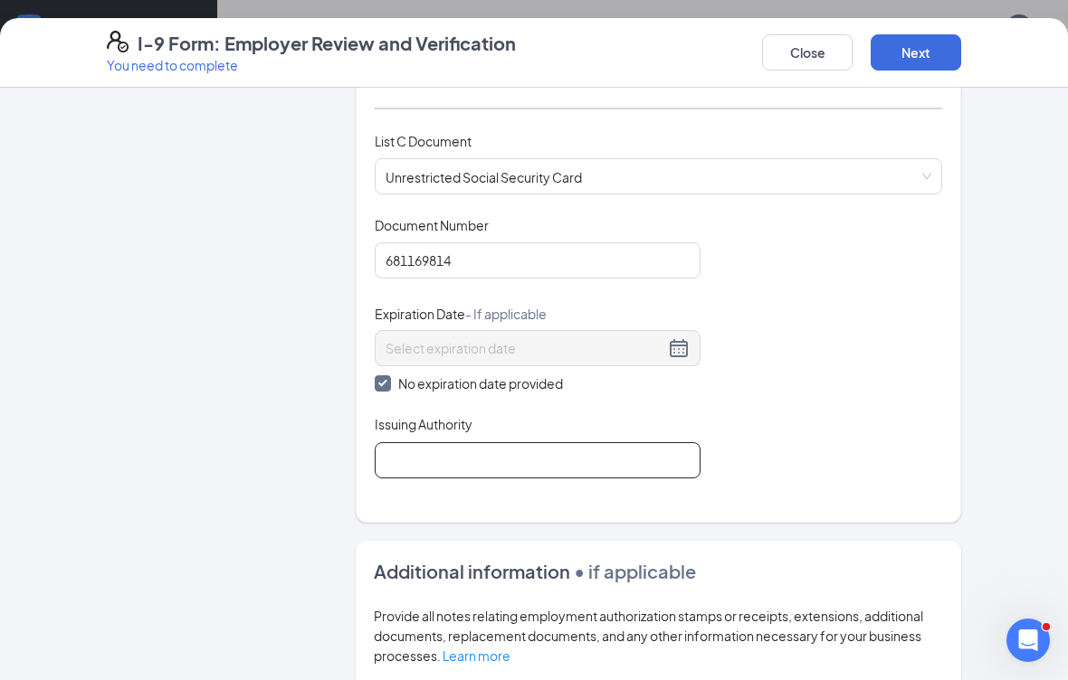
click at [639, 459] on input "Issuing Authority" at bounding box center [538, 460] width 326 height 36
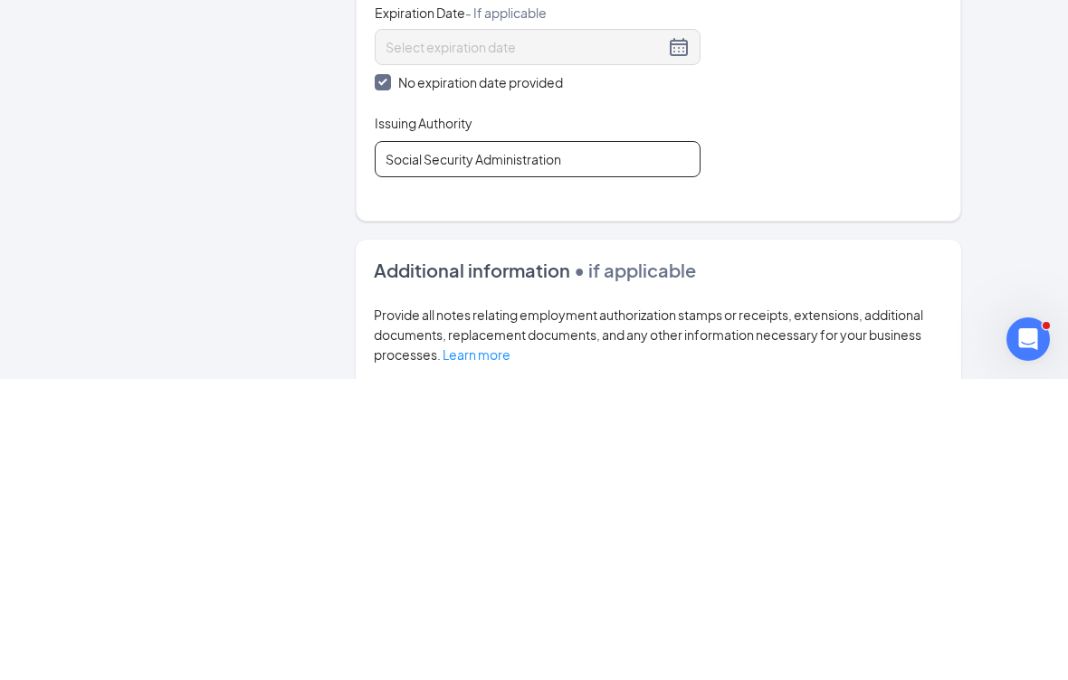
type input "Social Security Administration"
click at [986, 223] on div "Employer Information 2 Document Information 3 Review 4 Sign Which documents did…" at bounding box center [534, 206] width 926 height 1594
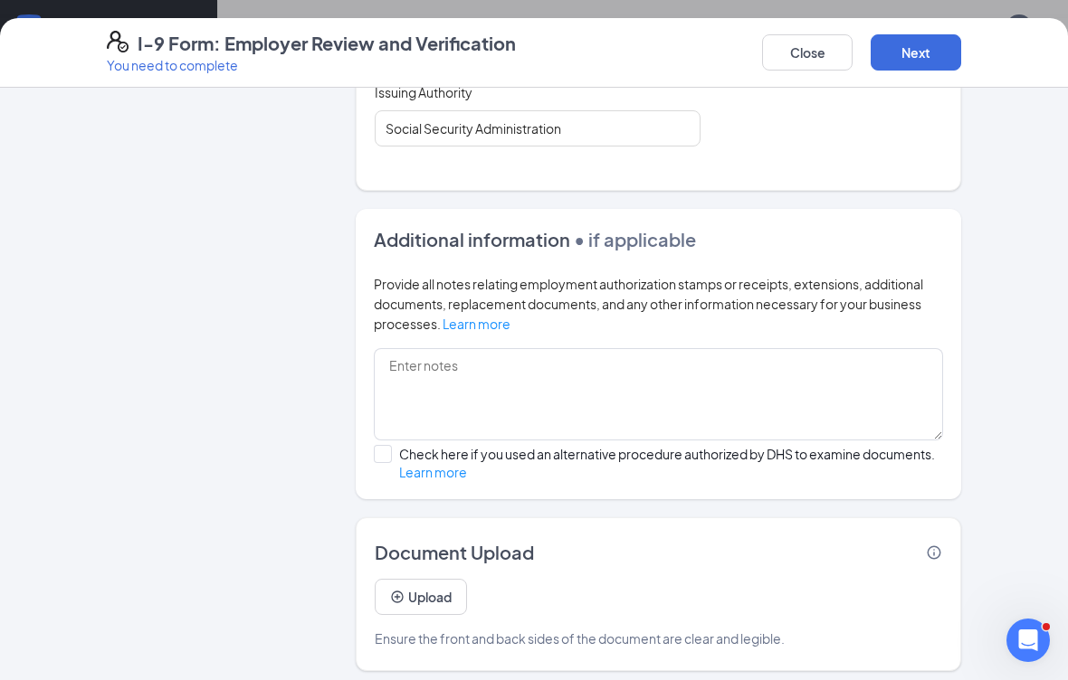
scroll to position [1028, 0]
click at [444, 592] on button "Upload" at bounding box center [421, 598] width 92 height 36
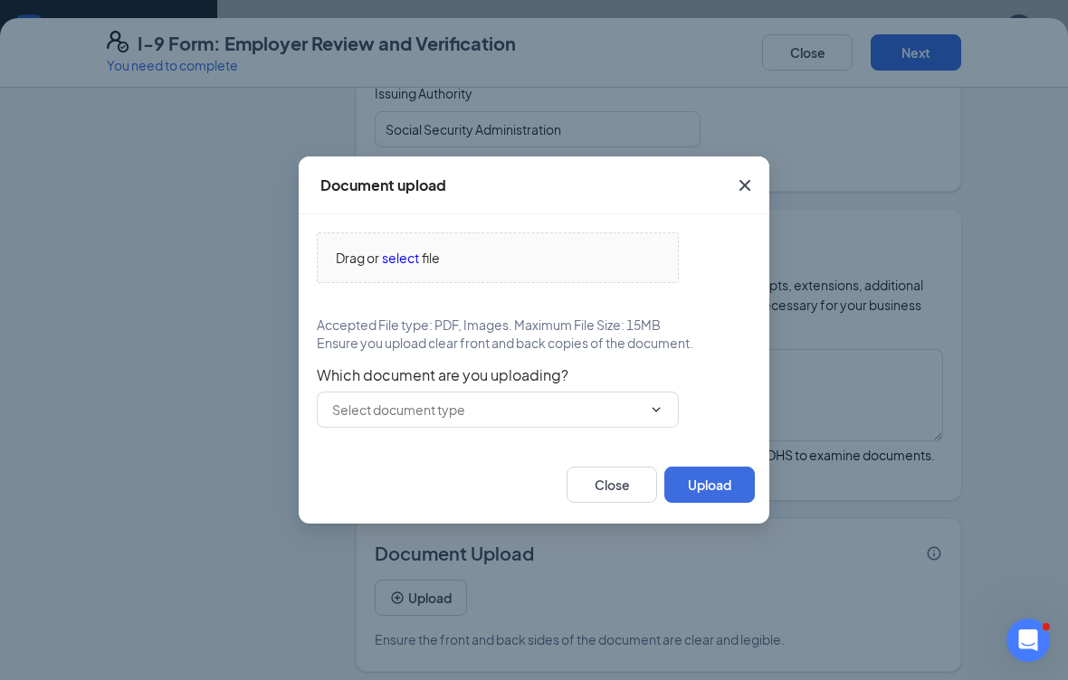
click at [406, 261] on span "select" at bounding box center [400, 258] width 37 height 20
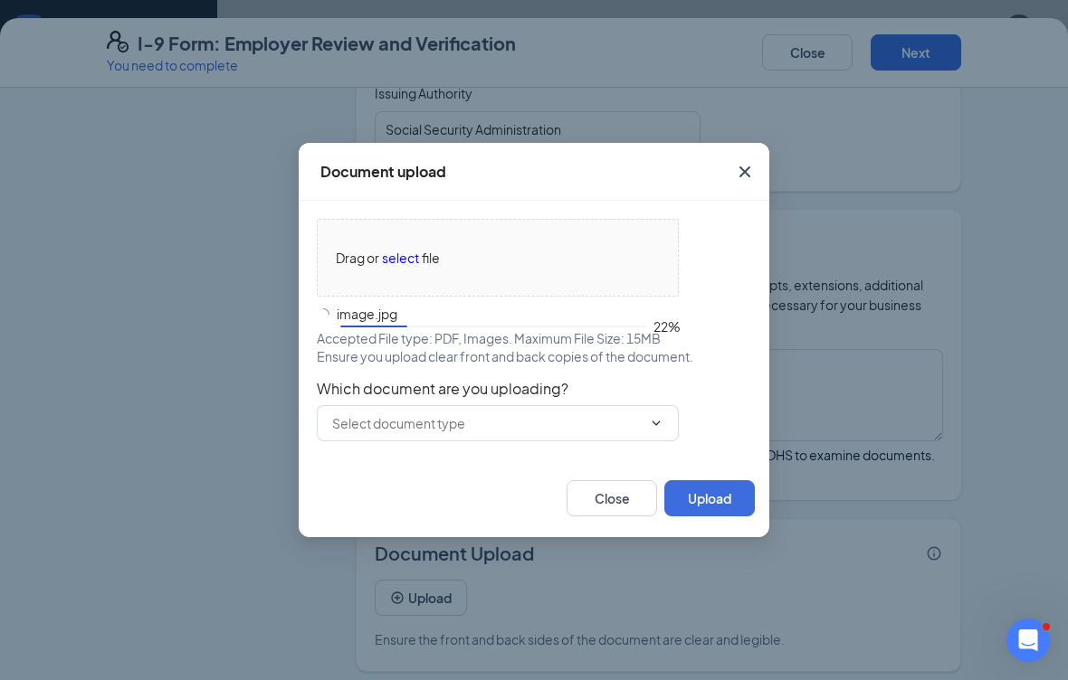
click at [664, 413] on span at bounding box center [498, 423] width 362 height 36
click at [433, 420] on input "text" at bounding box center [486, 423] width 309 height 20
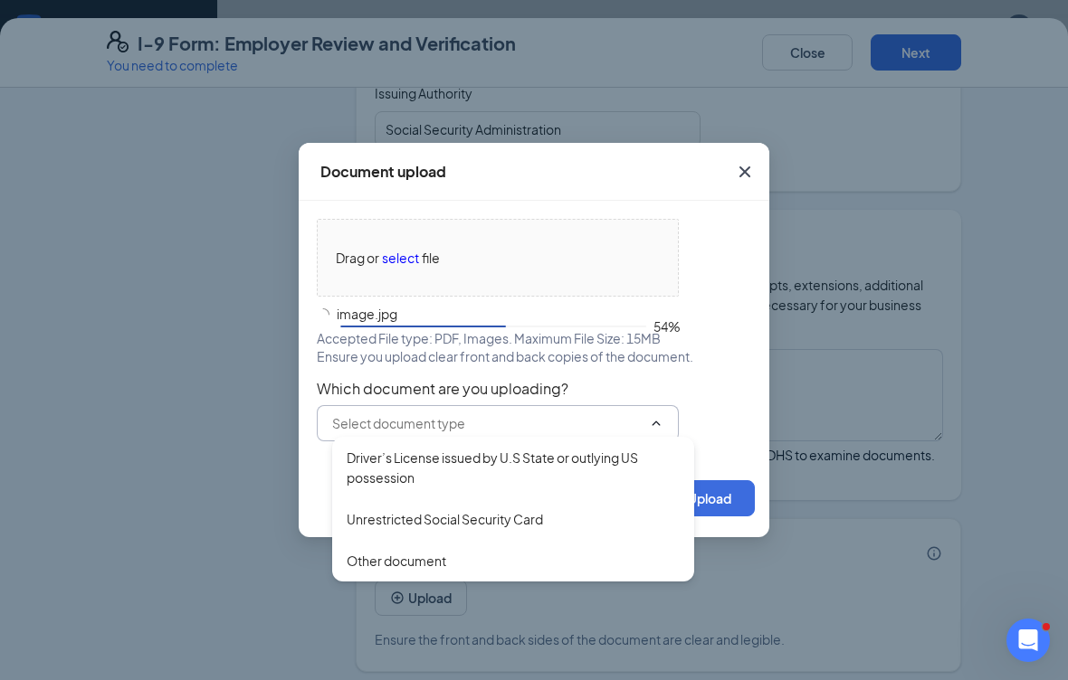
click at [516, 461] on div "Driver’s License issued by U.S State or outlying US possession" at bounding box center [513, 468] width 333 height 40
type input "Driver’s License issued by U.S State or outlying US possession"
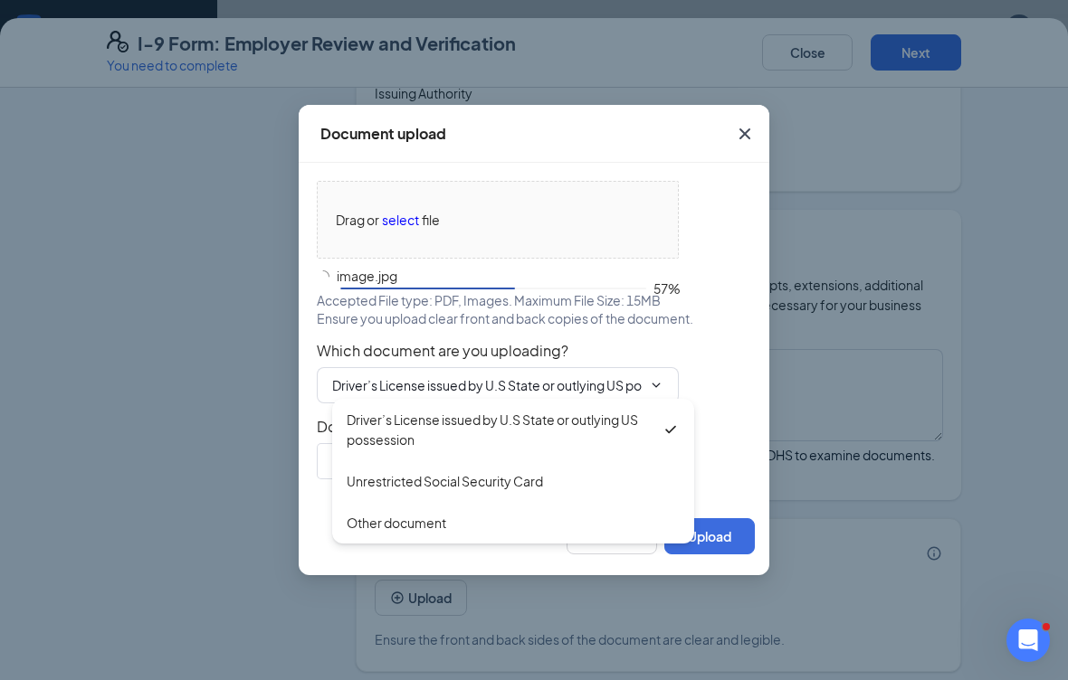
type input "Driver’s License issued by U.S State or outlying US possession"
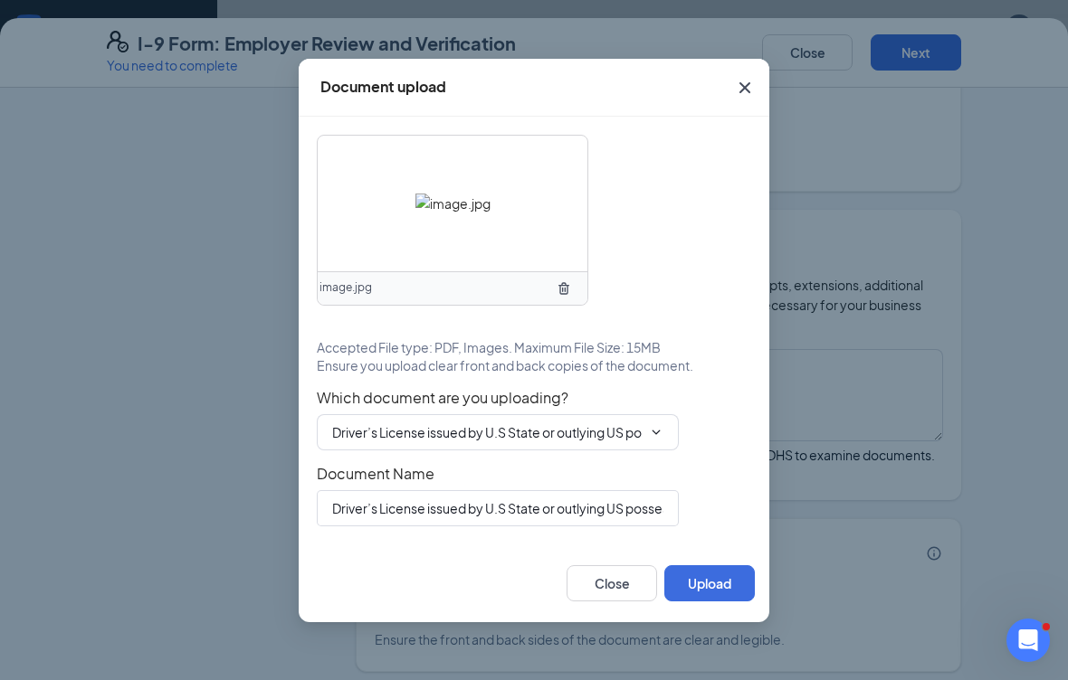
click at [720, 577] on button "Upload" at bounding box center [709, 583] width 90 height 36
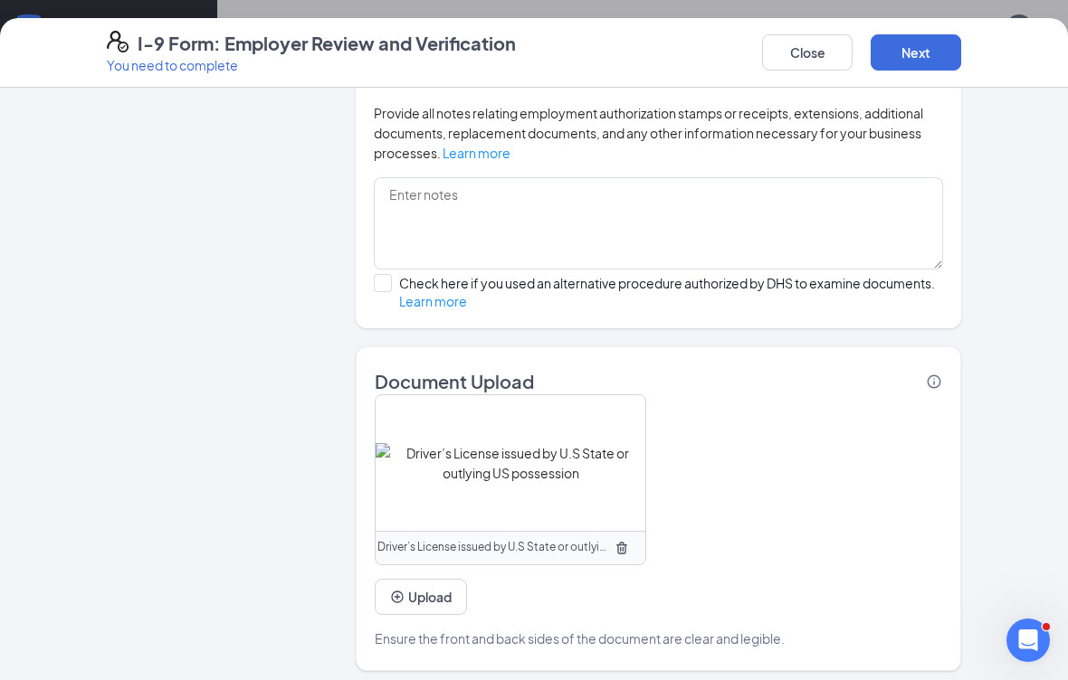
scroll to position [1199, 0]
click at [457, 590] on button "Upload" at bounding box center [421, 598] width 92 height 36
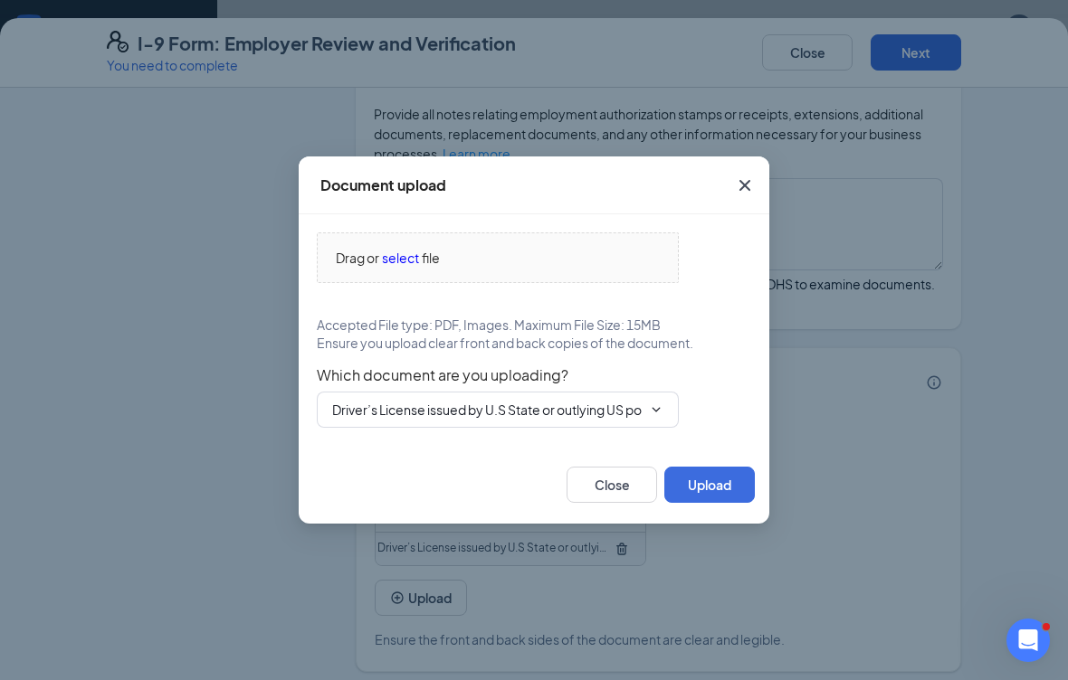
click at [406, 257] on span "select" at bounding box center [400, 258] width 37 height 20
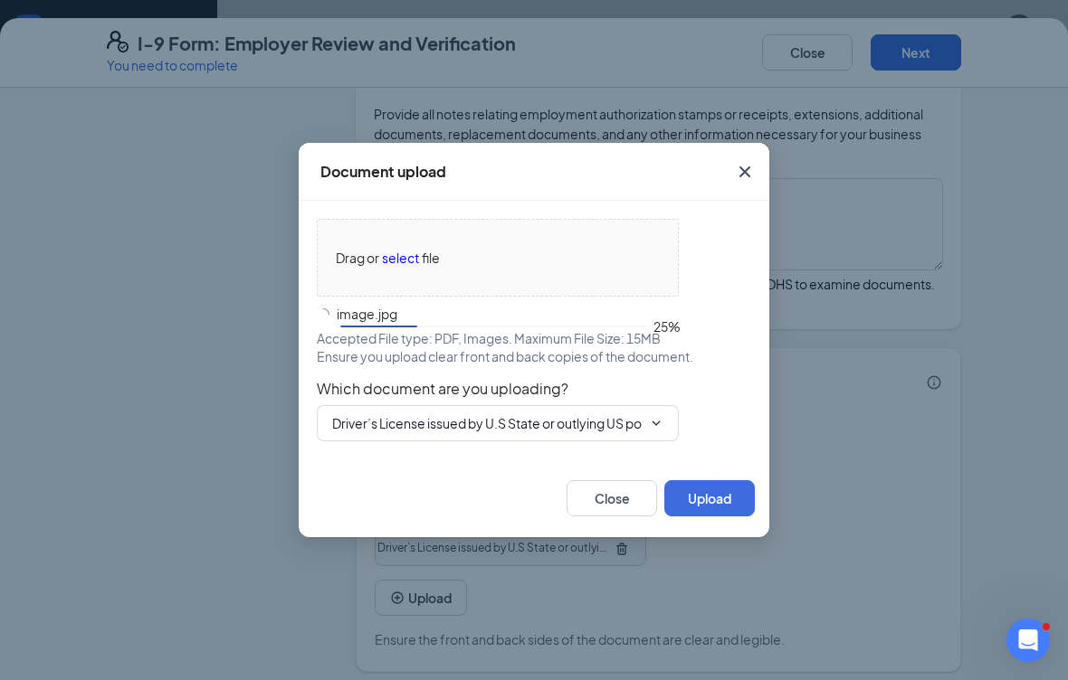
click at [625, 423] on input "Driver’s License issued by U.S State or outlying US possession" at bounding box center [486, 423] width 309 height 20
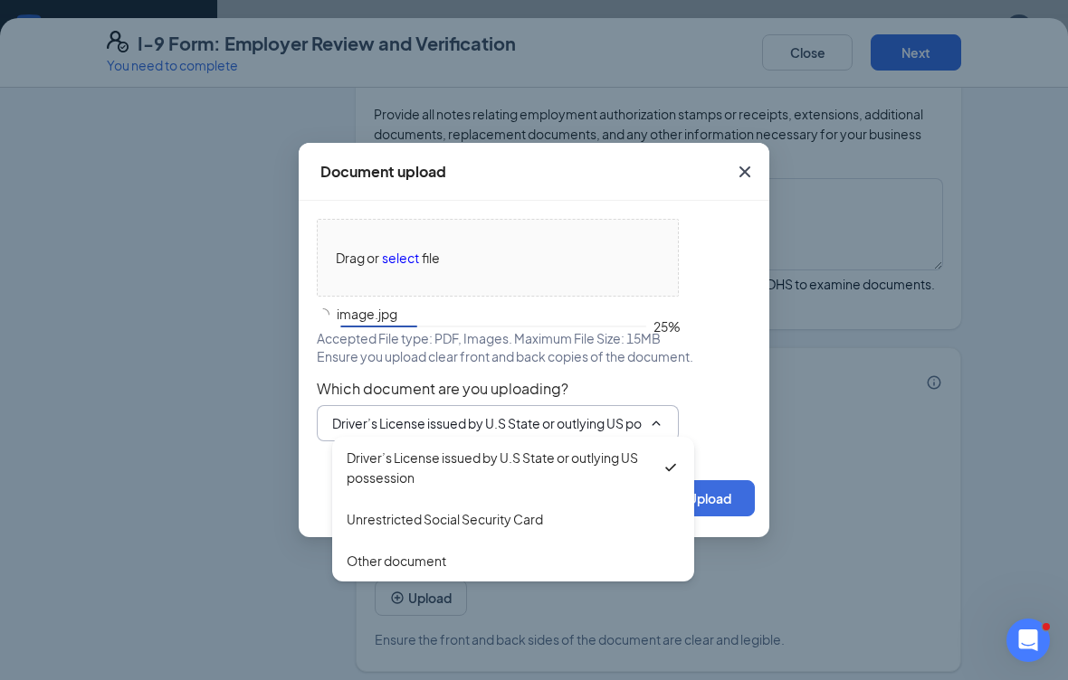
click at [508, 521] on div "Unrestricted Social Security Card" at bounding box center [445, 519] width 196 height 20
type input "Unrestricted Social Security Card"
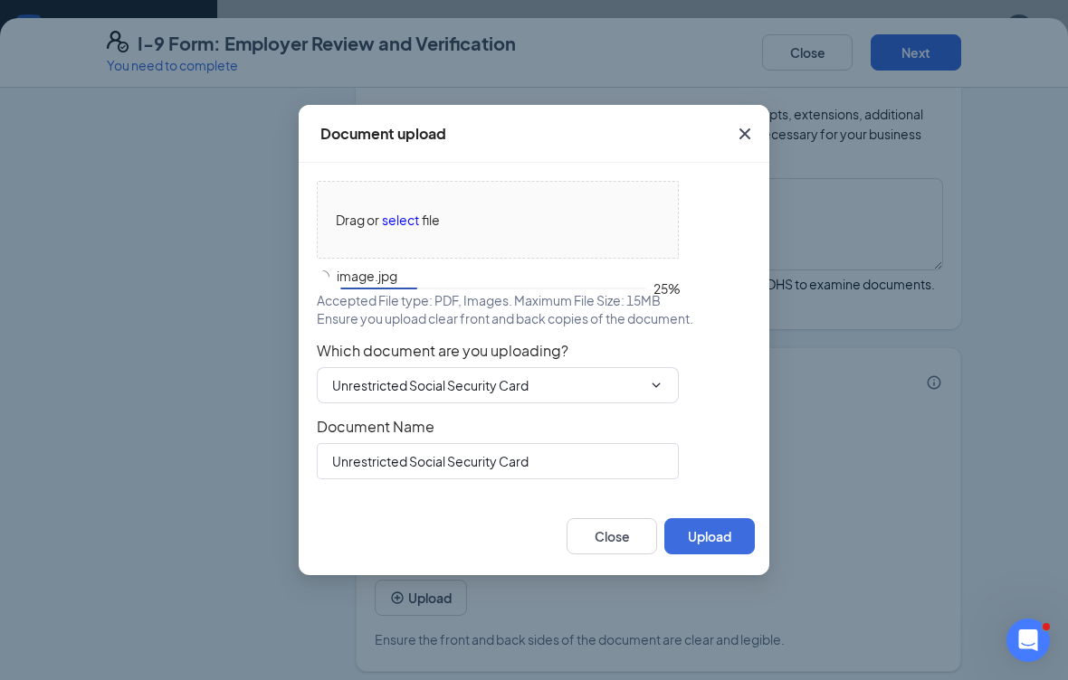
click at [716, 533] on button "Upload" at bounding box center [709, 536] width 90 height 36
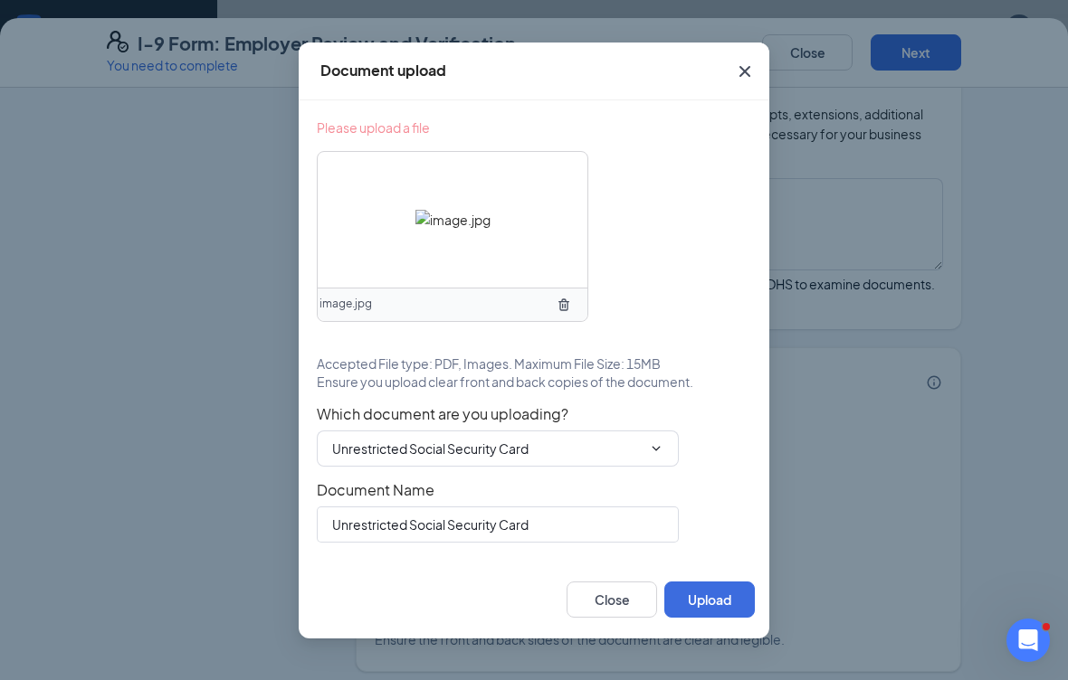
click at [707, 606] on button "Upload" at bounding box center [709, 600] width 90 height 36
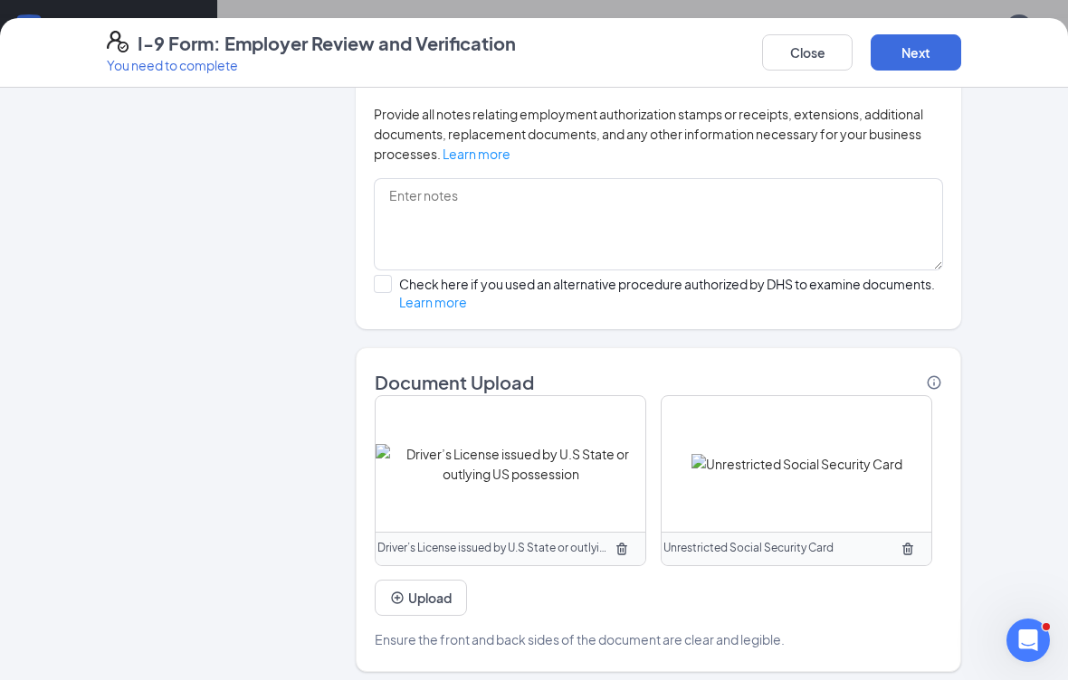
click at [916, 62] on button "Next" at bounding box center [915, 52] width 90 height 36
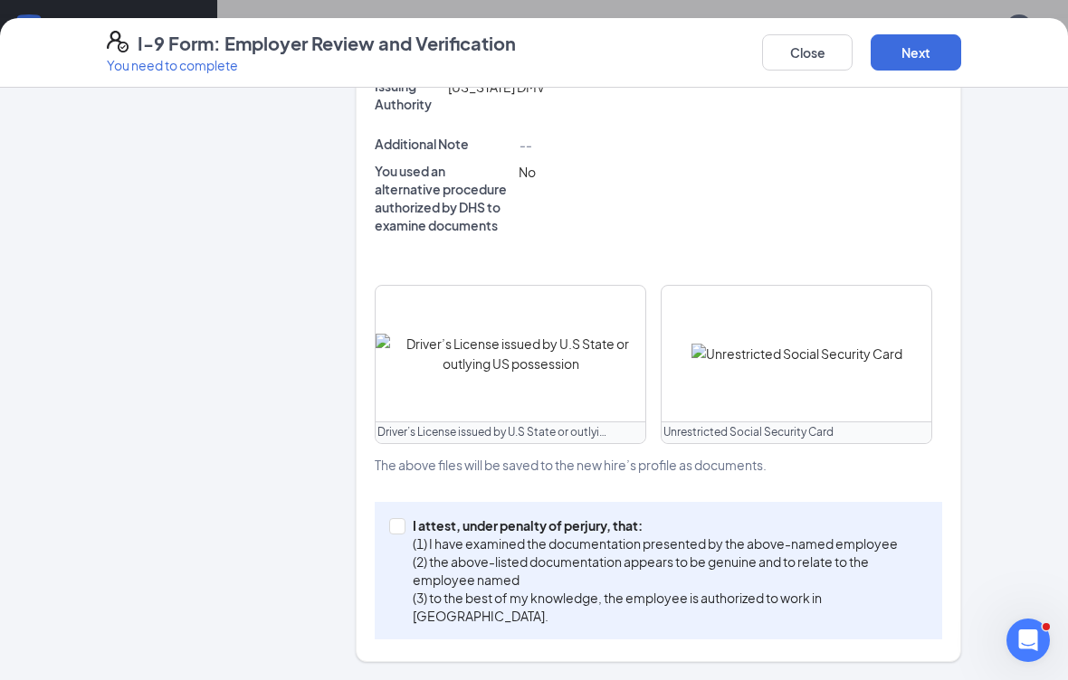
scroll to position [722, 0]
click at [399, 528] on input "I attest, under penalty of [PERSON_NAME], that: (1) I have examined the documen…" at bounding box center [395, 526] width 13 height 13
checkbox input "true"
click at [928, 52] on button "Next" at bounding box center [915, 52] width 90 height 36
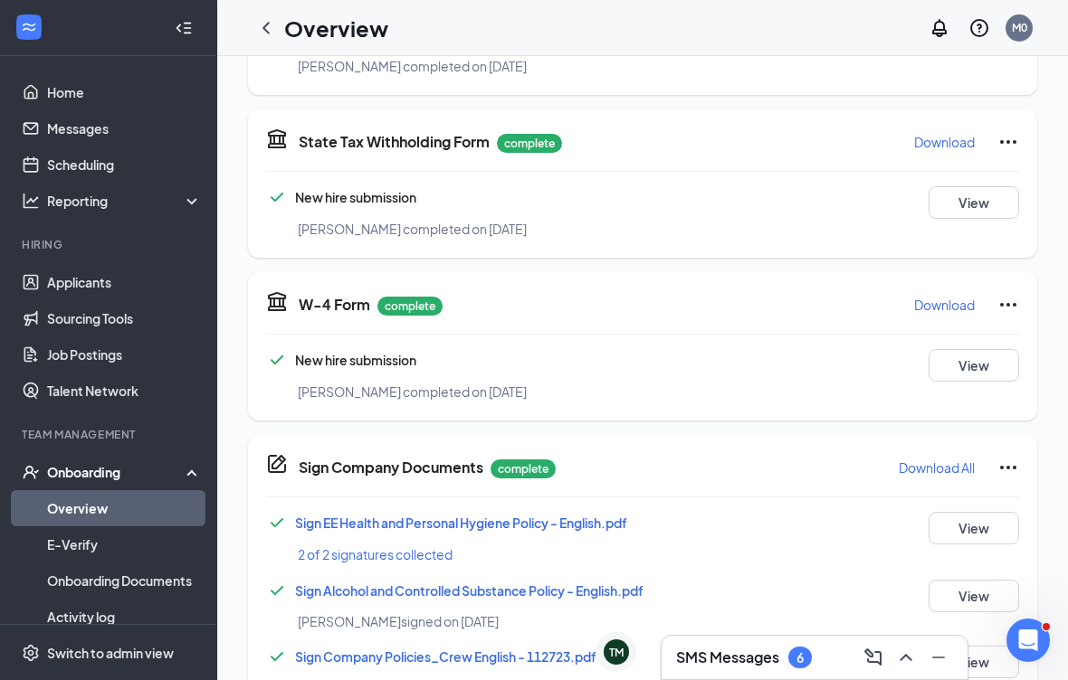
scroll to position [0, 0]
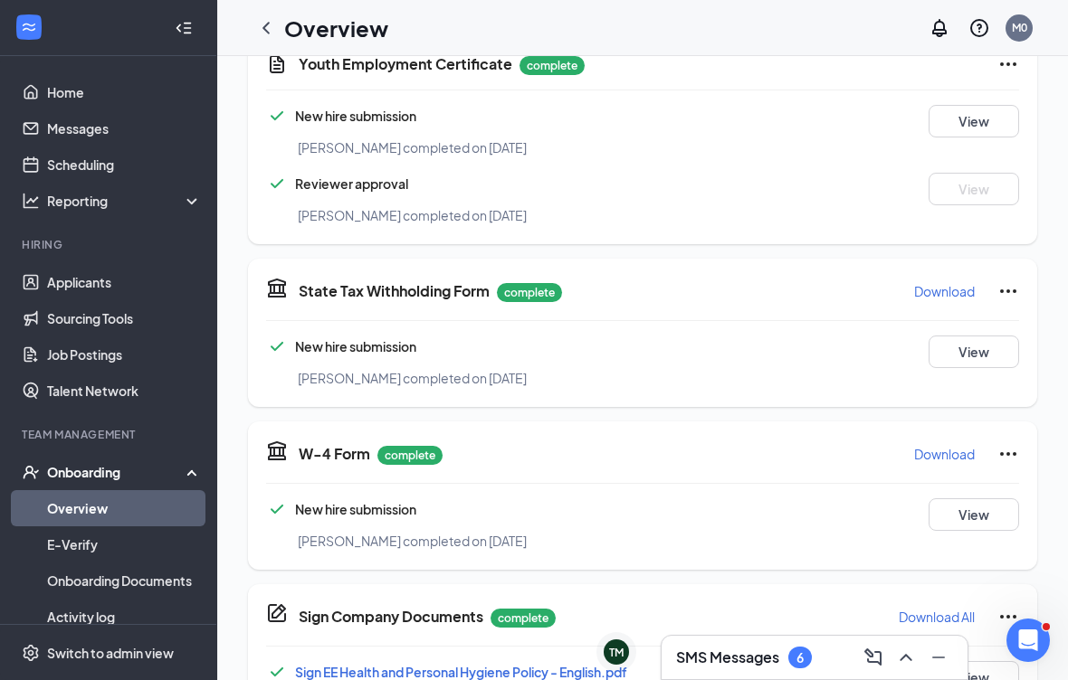
click at [90, 508] on link "Overview" at bounding box center [124, 508] width 155 height 36
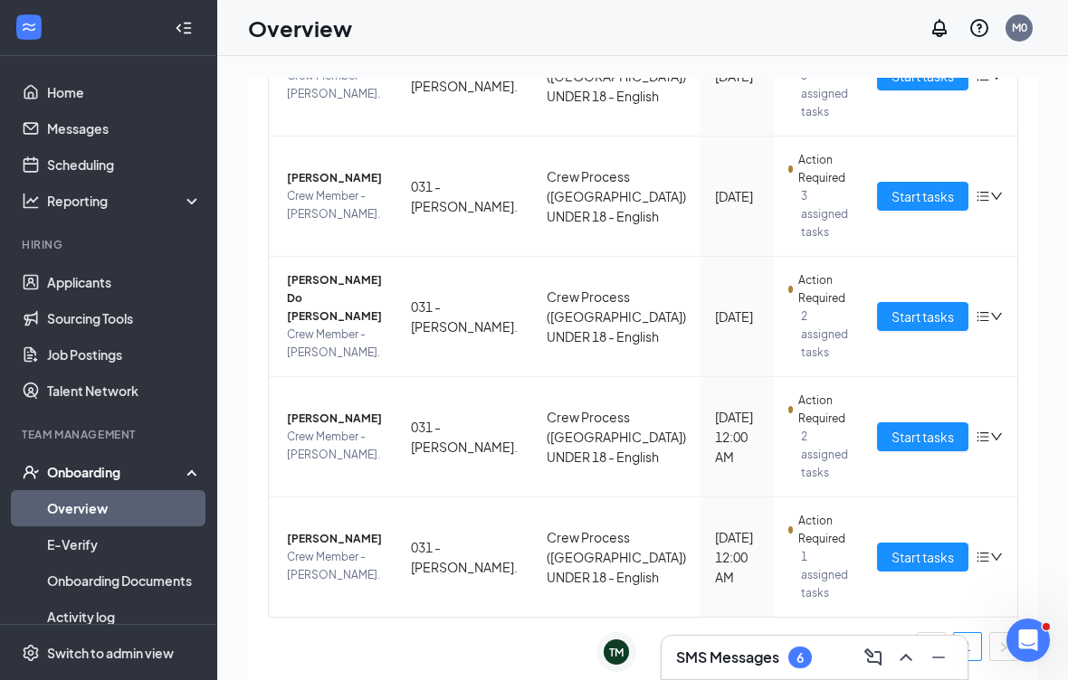
scroll to position [309, 0]
click at [902, 558] on span "Start tasks" at bounding box center [922, 557] width 62 height 20
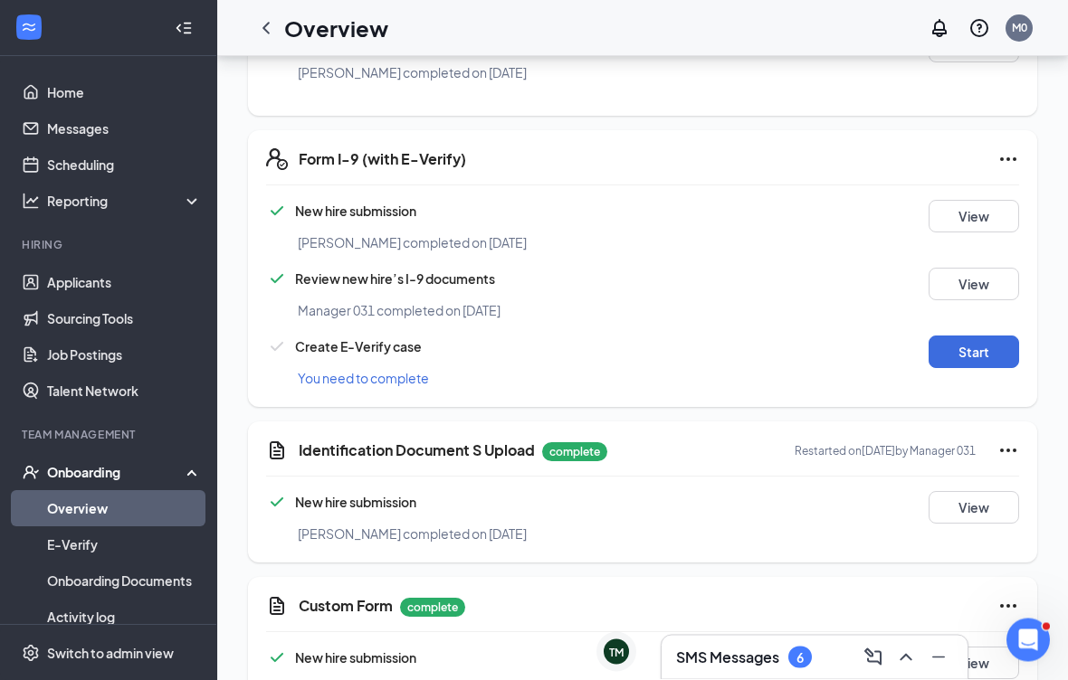
scroll to position [1059, 0]
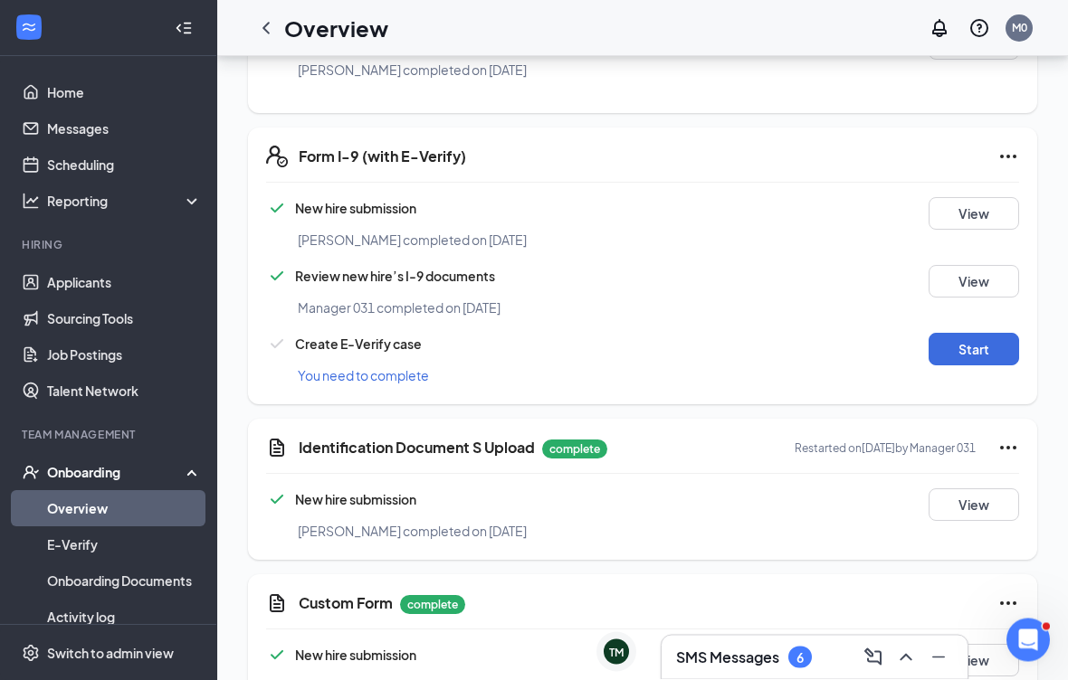
click at [982, 283] on button "View" at bounding box center [973, 282] width 90 height 33
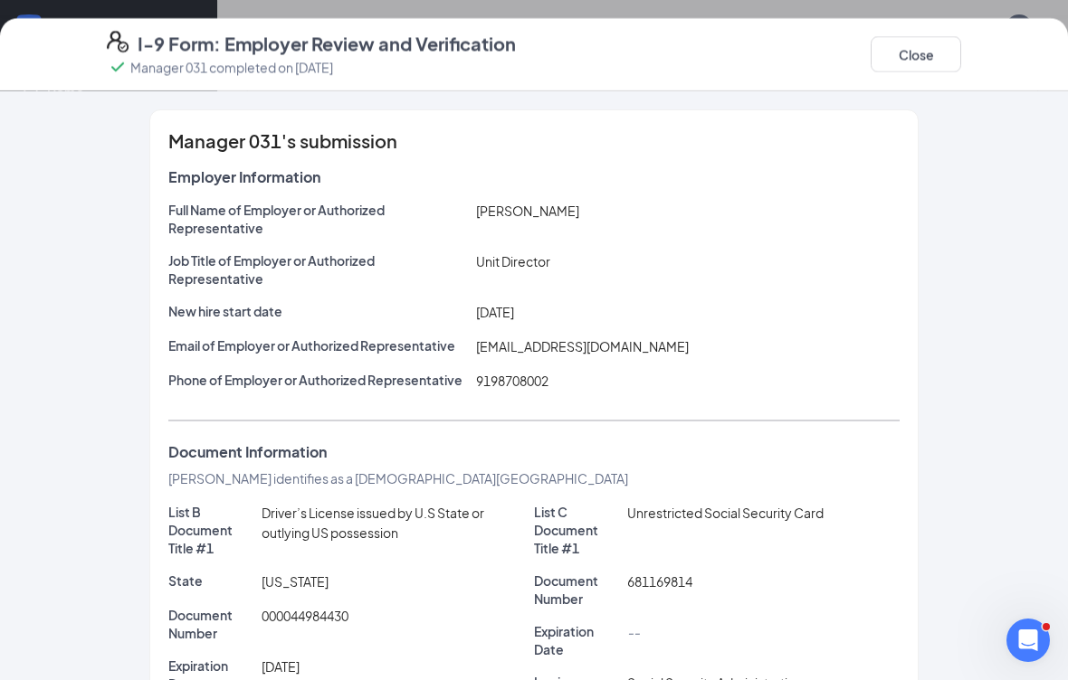
scroll to position [-1, 0]
click at [928, 54] on button "Close" at bounding box center [915, 54] width 90 height 36
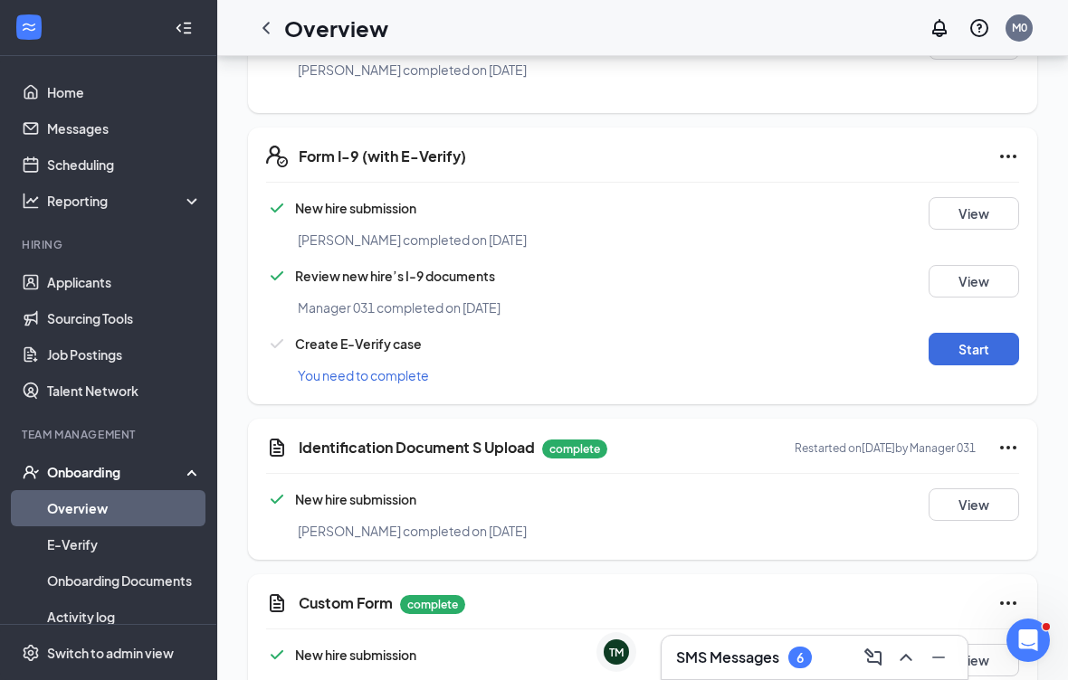
scroll to position [263, 0]
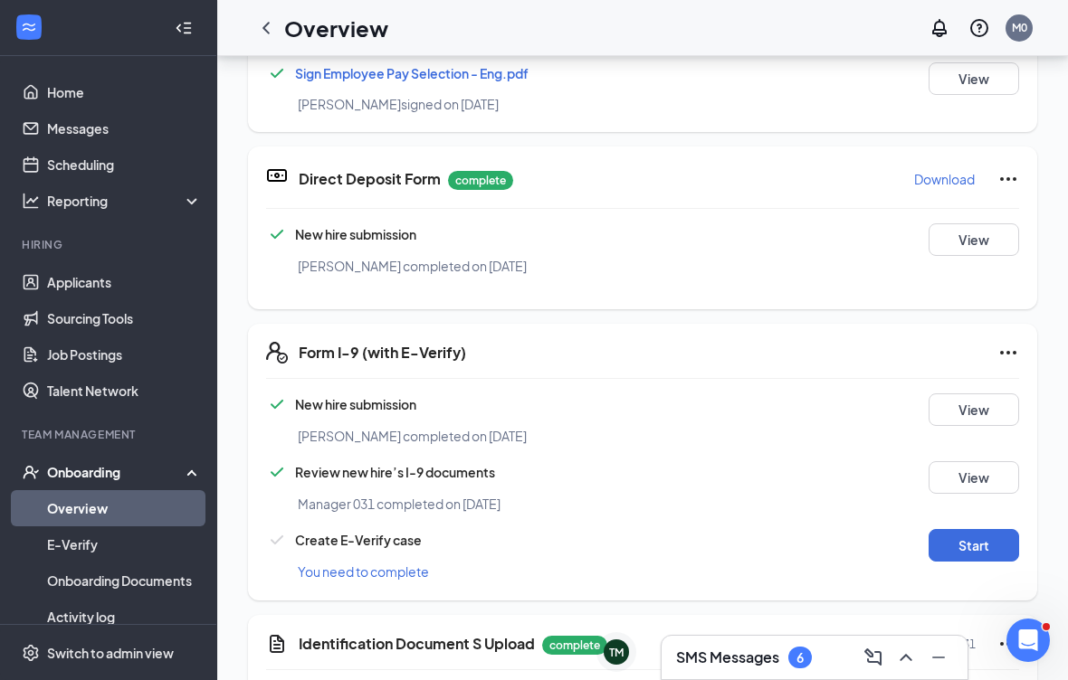
click at [987, 544] on button "Start" at bounding box center [973, 545] width 90 height 33
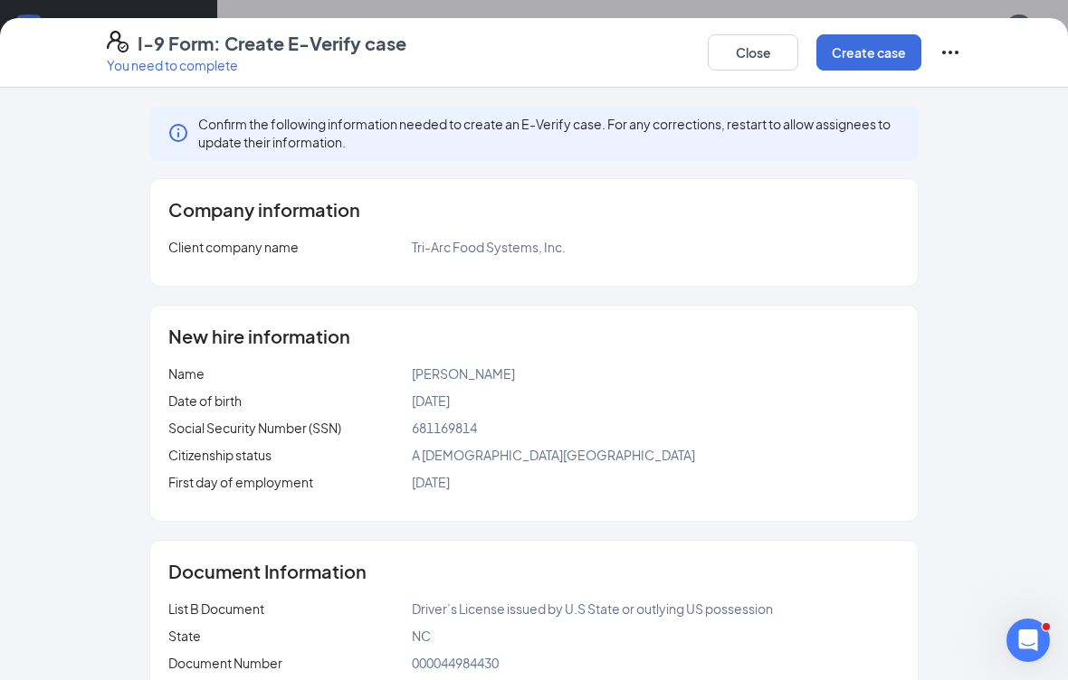
scroll to position [0, 0]
click at [873, 57] on button "Create case" at bounding box center [868, 52] width 105 height 36
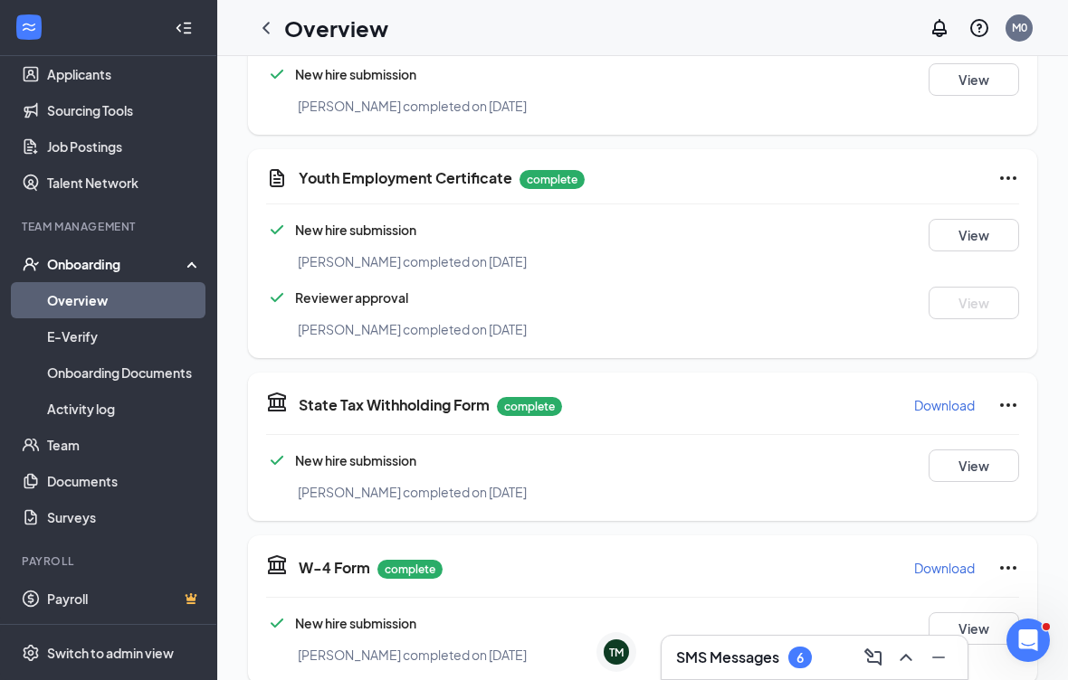
scroll to position [208, 0]
click at [62, 443] on link "Team" at bounding box center [124, 445] width 155 height 36
